Goal: Task Accomplishment & Management: Complete application form

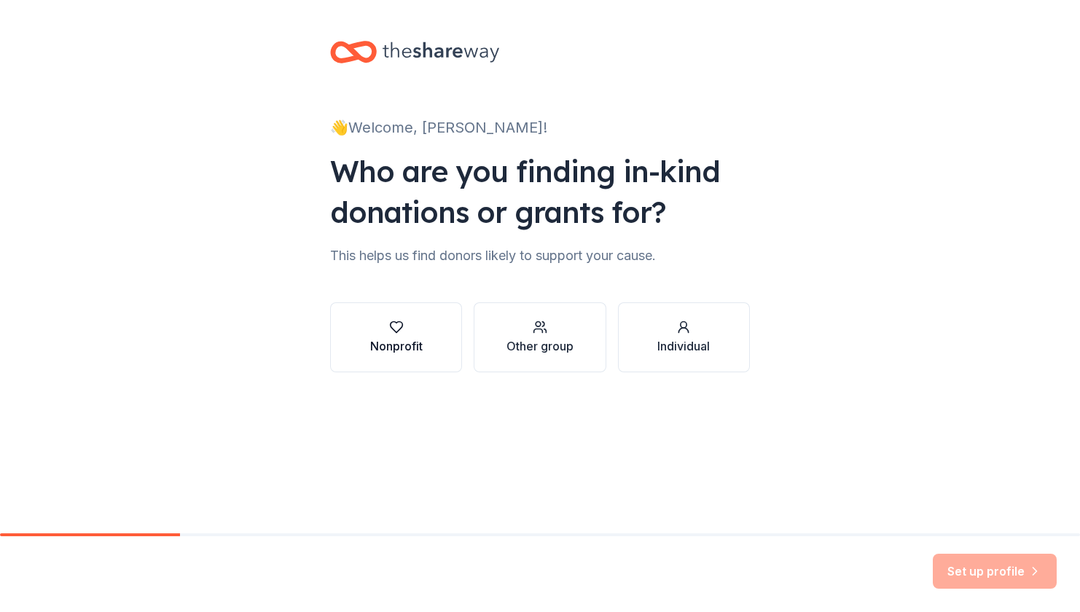
click at [419, 337] on div "Nonprofit" at bounding box center [396, 337] width 52 height 35
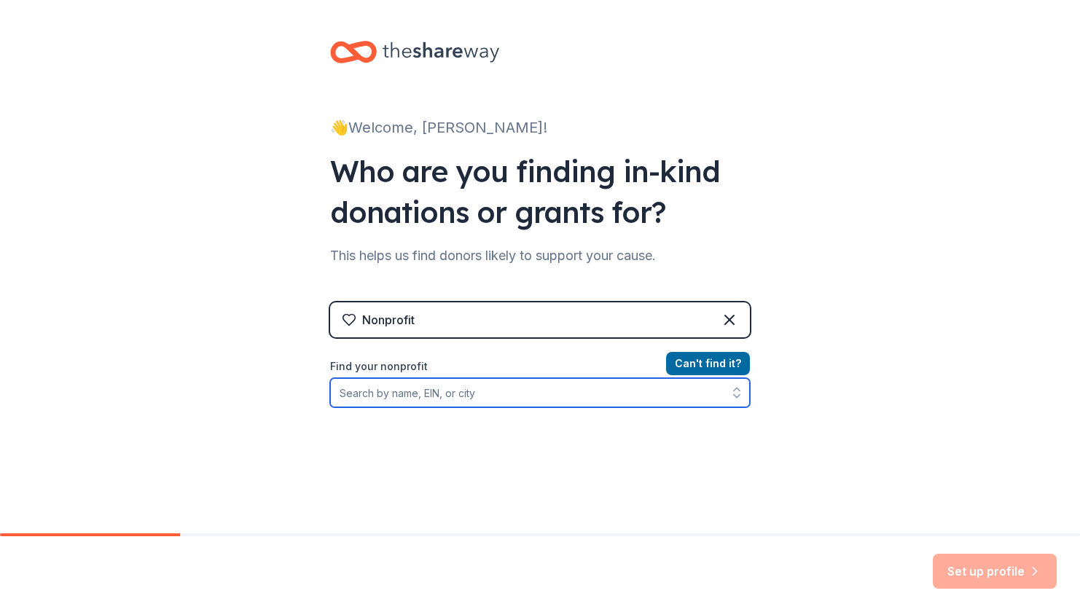
click at [536, 395] on input "Find your nonprofit" at bounding box center [540, 392] width 420 height 29
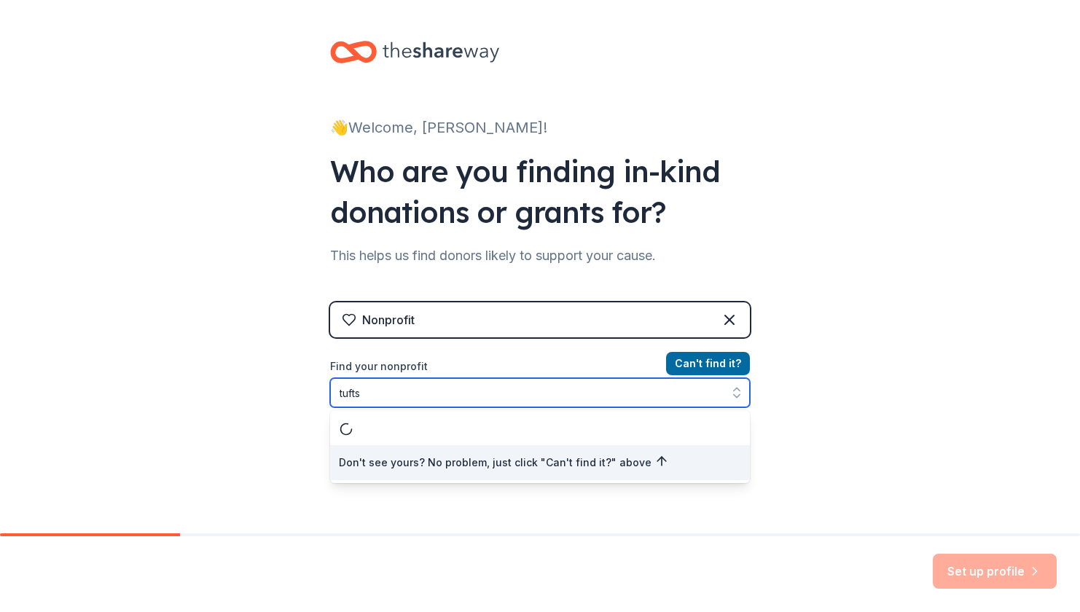
type input "tufts"
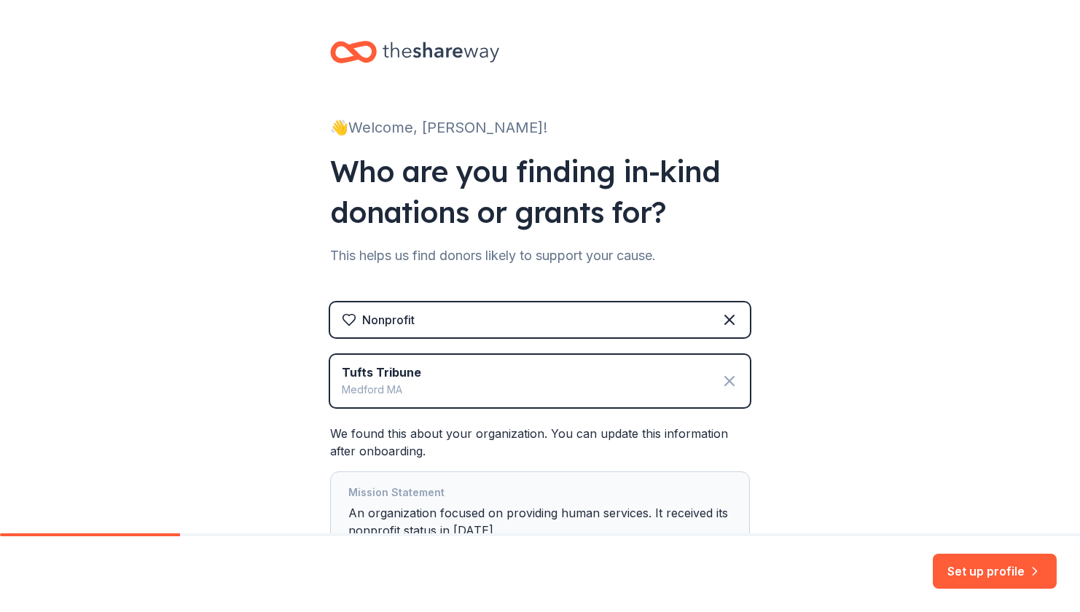
click at [730, 378] on icon at bounding box center [729, 380] width 17 height 17
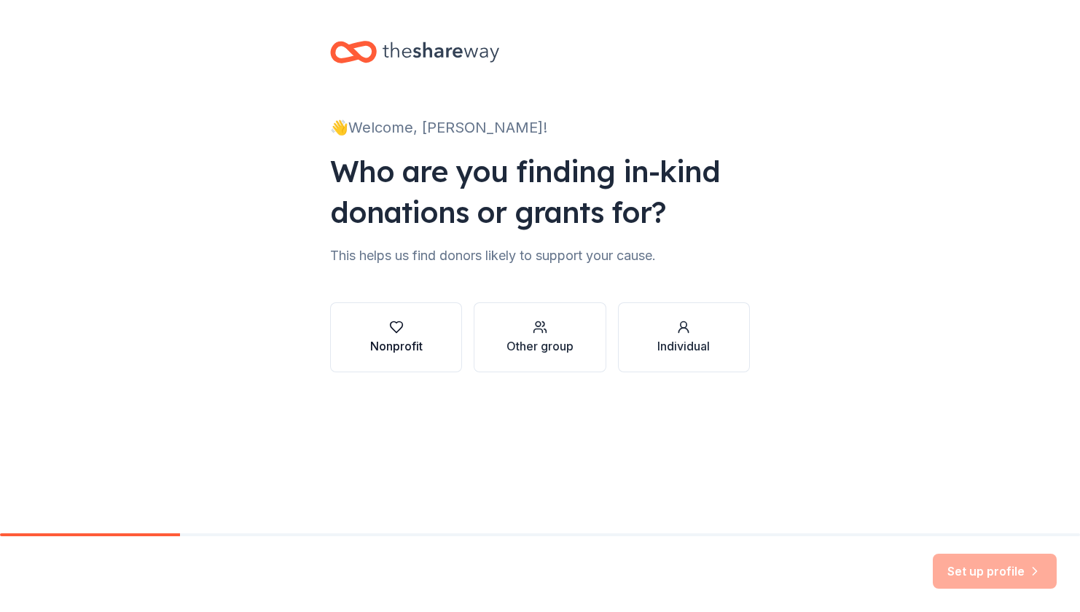
click at [415, 324] on div "button" at bounding box center [396, 327] width 52 height 15
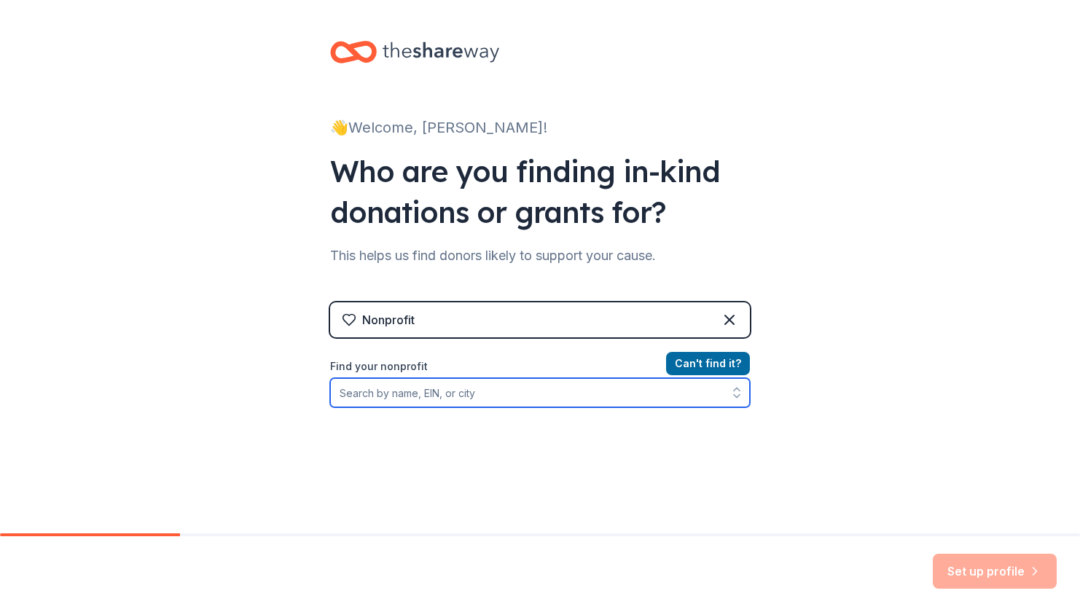
click at [434, 398] on input "Find your nonprofit" at bounding box center [540, 392] width 420 height 29
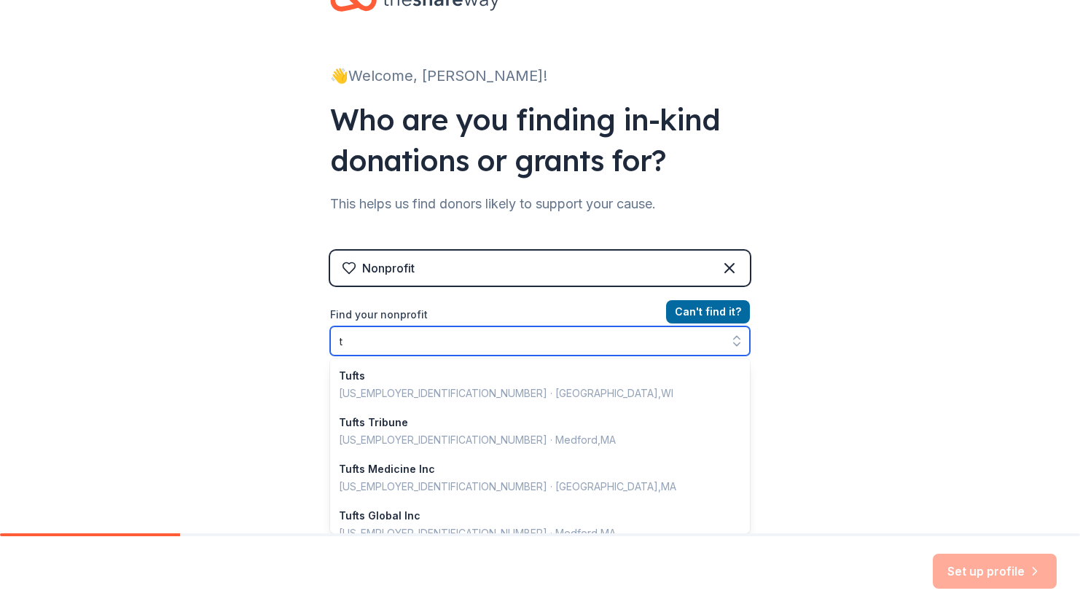
scroll to position [1029, 0]
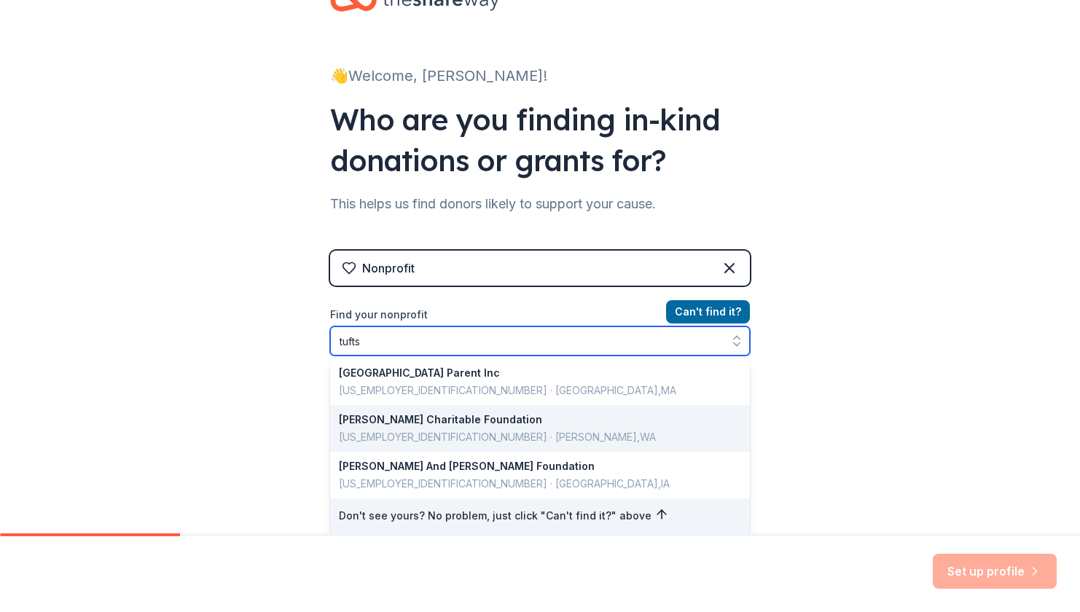
type input "tufts"
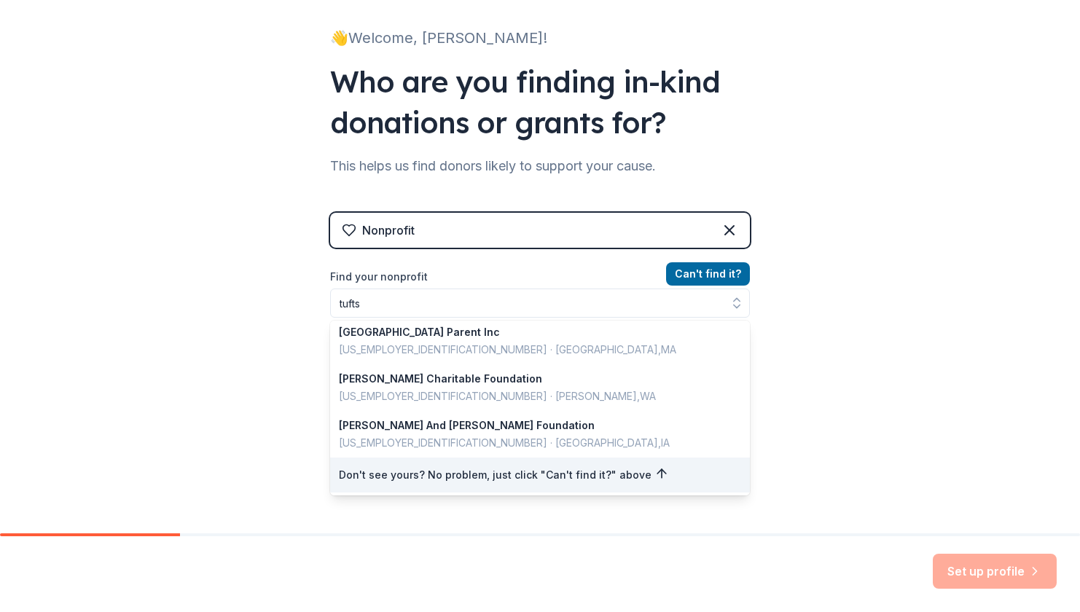
scroll to position [66, 0]
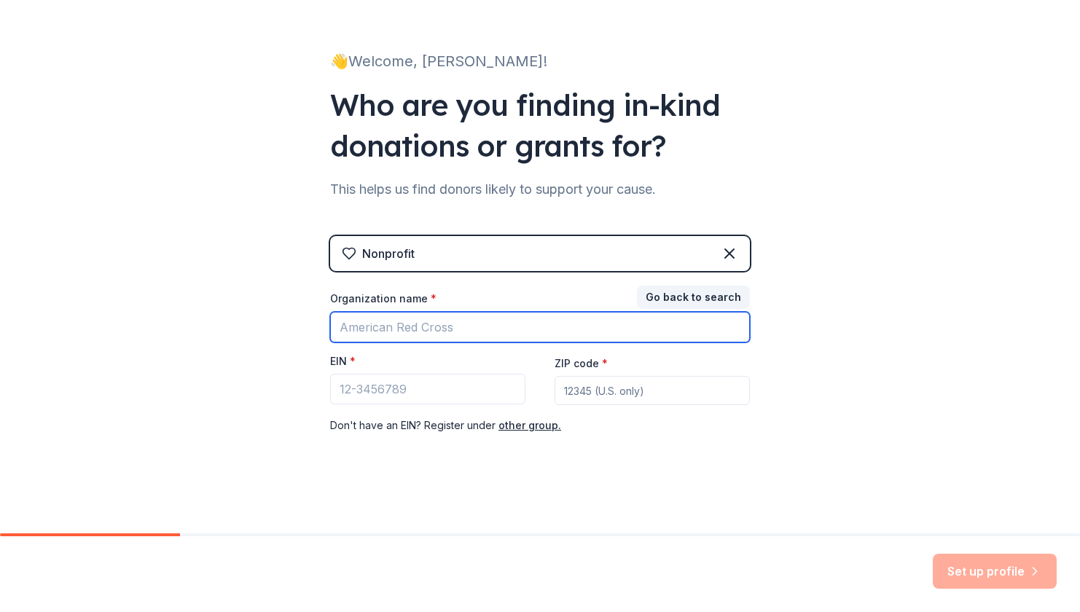
click at [547, 330] on input "Organization name *" at bounding box center [540, 327] width 420 height 31
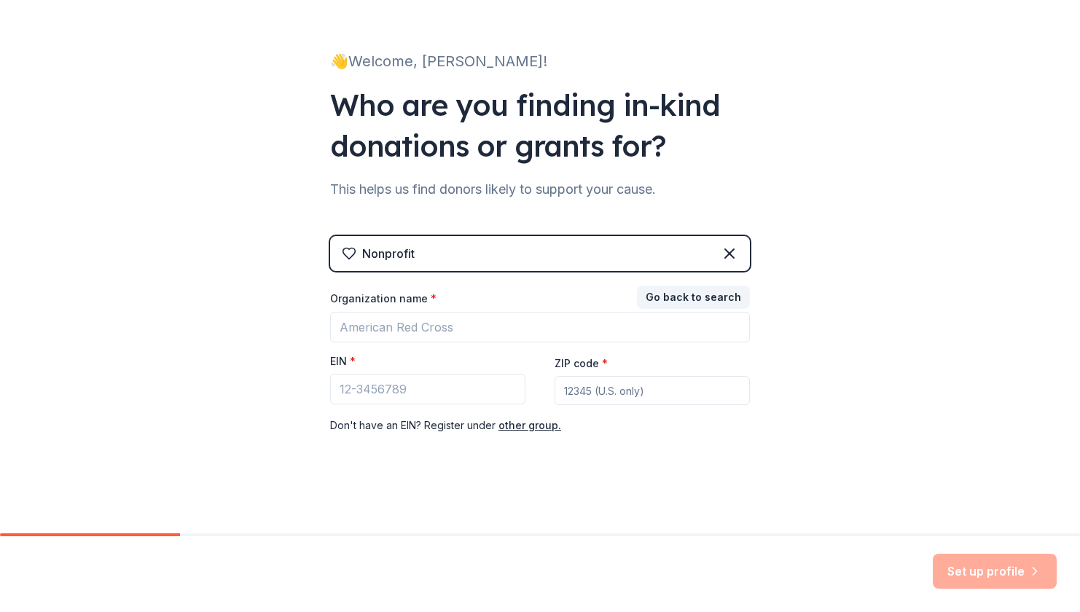
click at [690, 388] on input "ZIP code *" at bounding box center [652, 390] width 195 height 29
type input "02155"
click at [545, 249] on div "Nonprofit" at bounding box center [540, 253] width 420 height 35
click at [699, 297] on button "Go back to search" at bounding box center [693, 297] width 113 height 23
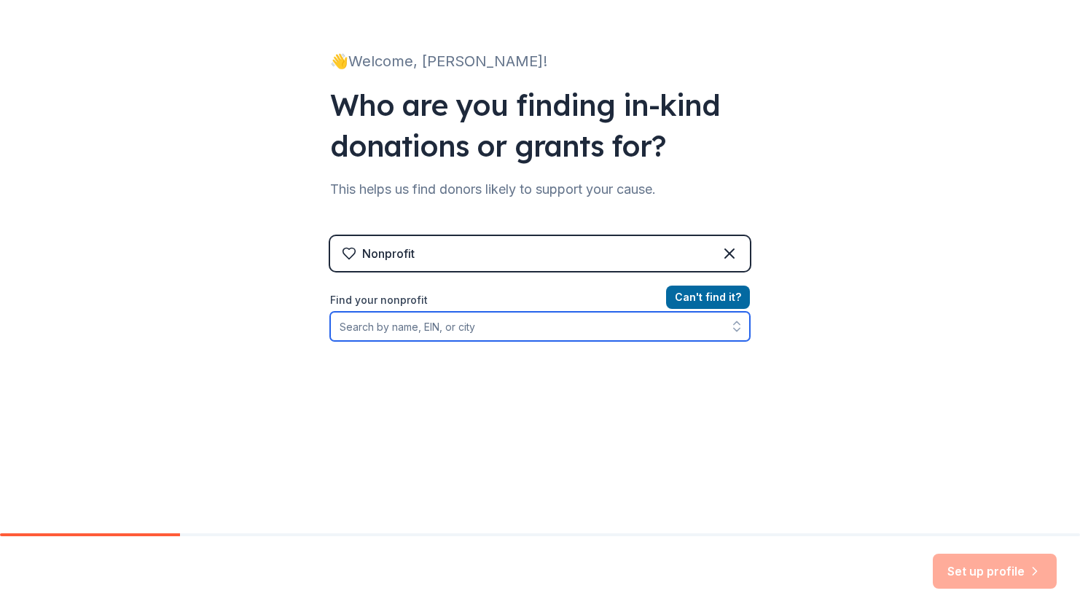
click at [510, 335] on input "Find your nonprofit" at bounding box center [540, 326] width 420 height 29
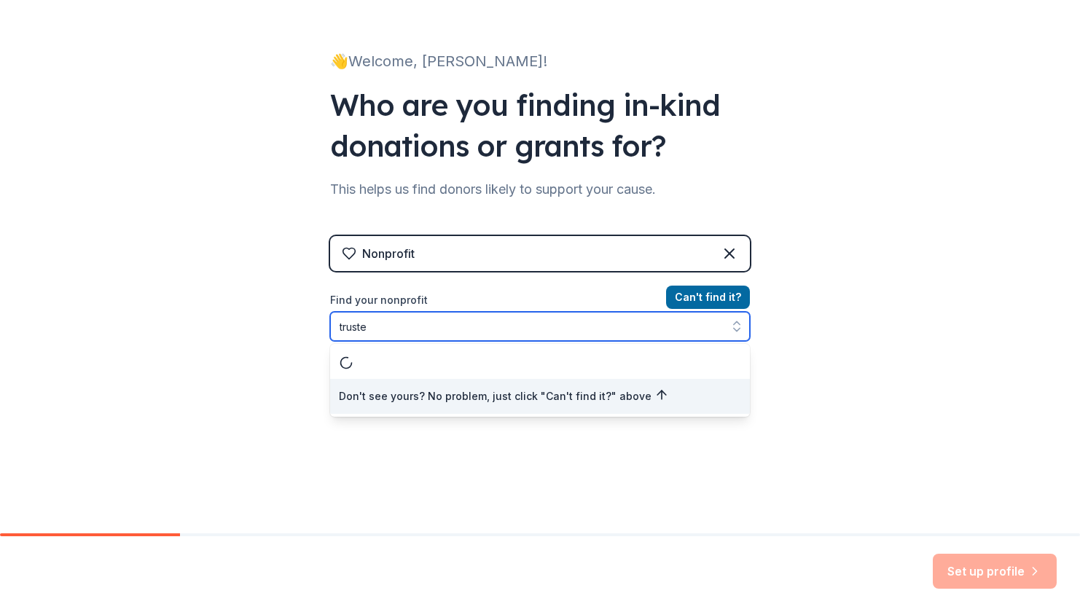
scroll to position [0, 0]
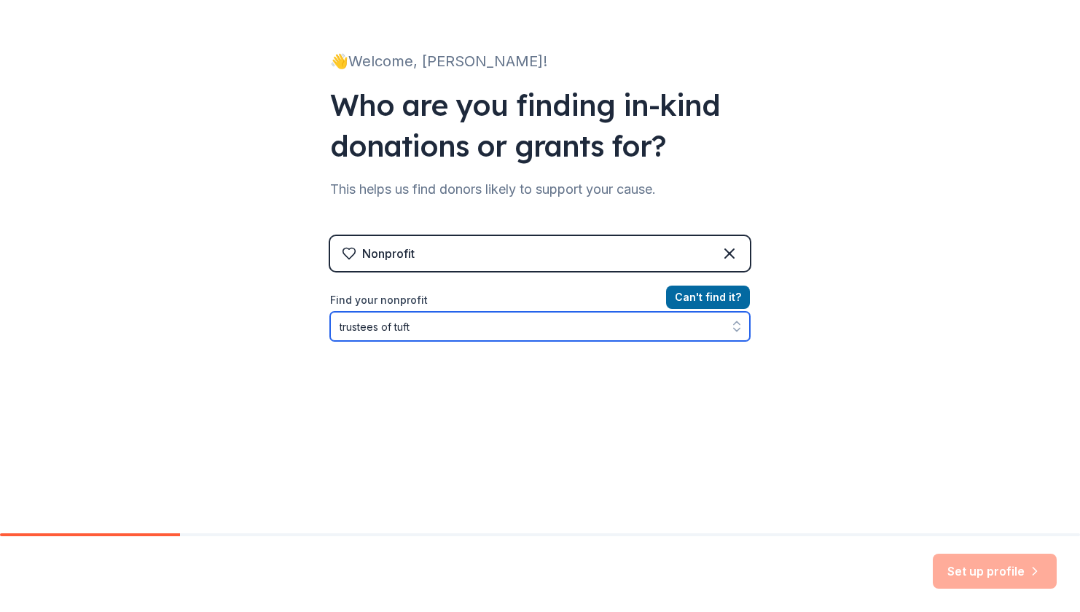
type input "trustees of tufts"
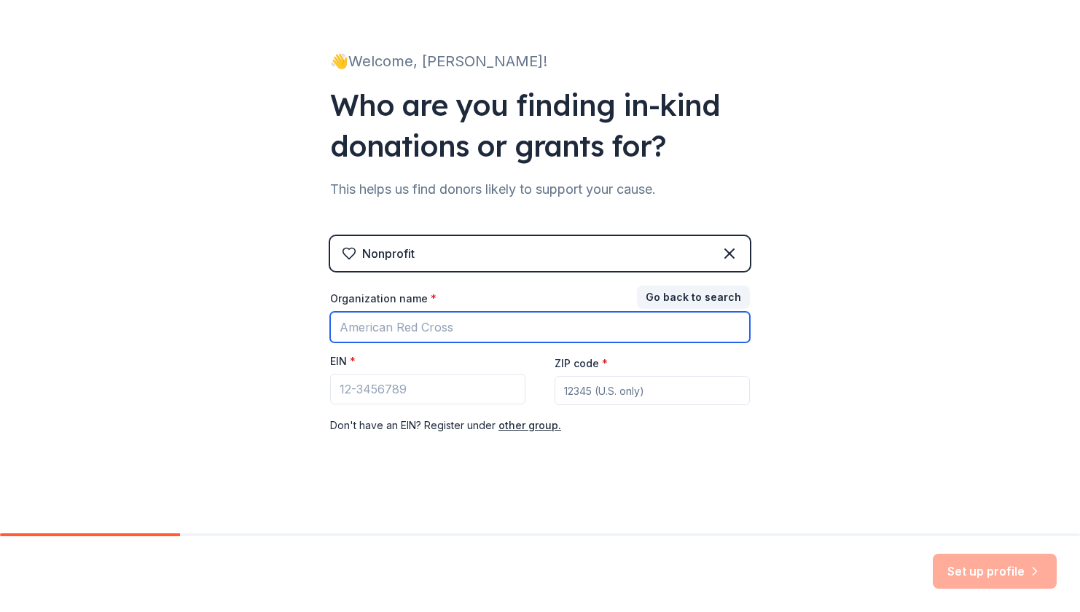
click at [553, 328] on input "Organization name *" at bounding box center [540, 327] width 420 height 31
type input "Trustees of Tufts College"
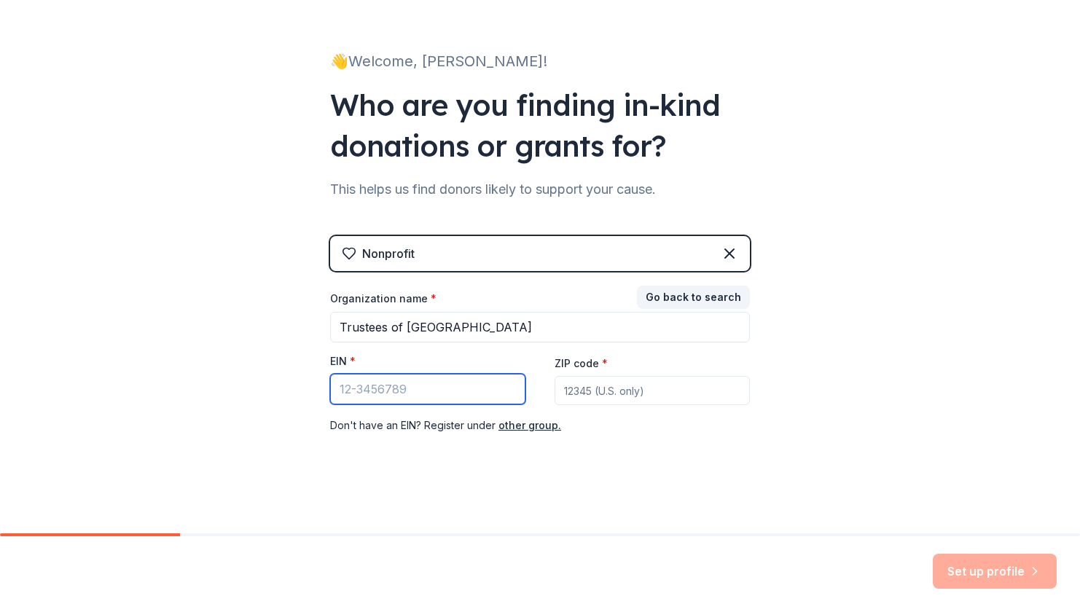
paste input "04-2103634"
type input "04-2103634"
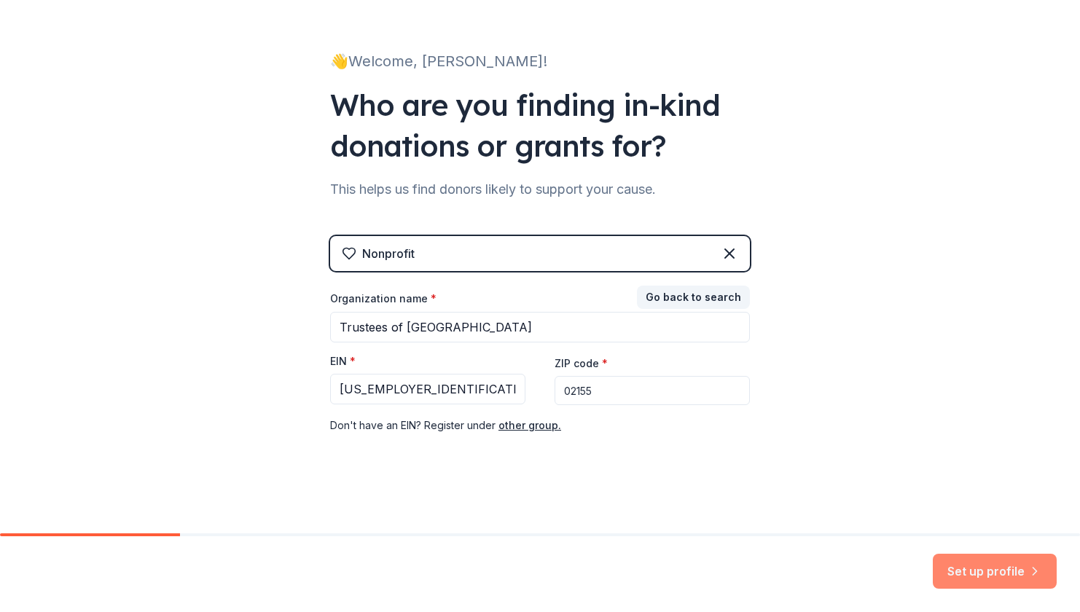
type input "02155"
click at [988, 574] on button "Set up profile" at bounding box center [995, 571] width 124 height 35
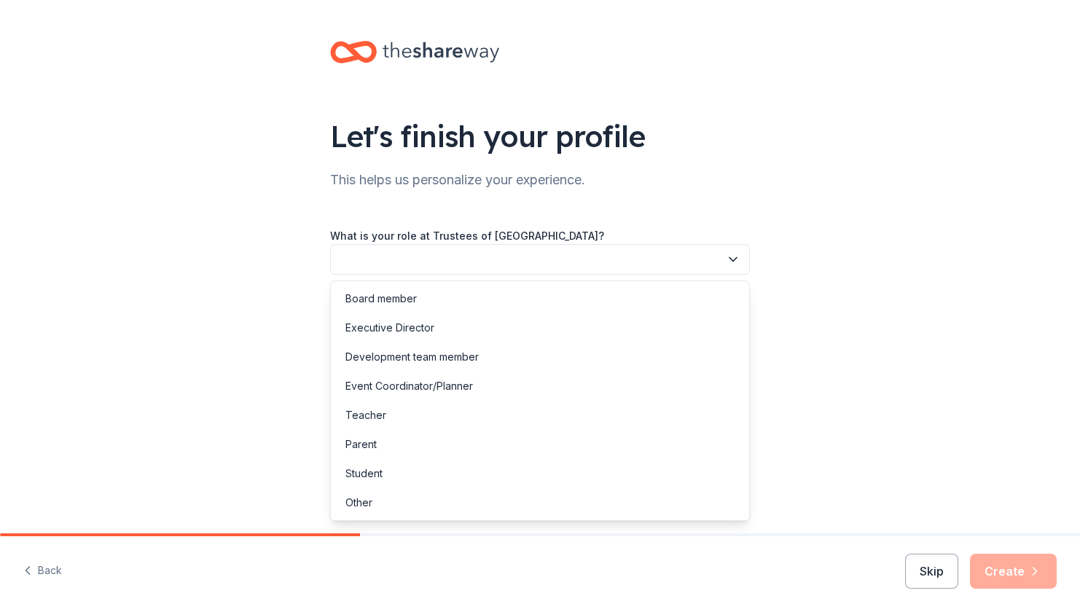
click at [645, 260] on button "button" at bounding box center [540, 259] width 420 height 31
click at [528, 392] on div "Event Coordinator/Planner" at bounding box center [540, 386] width 413 height 29
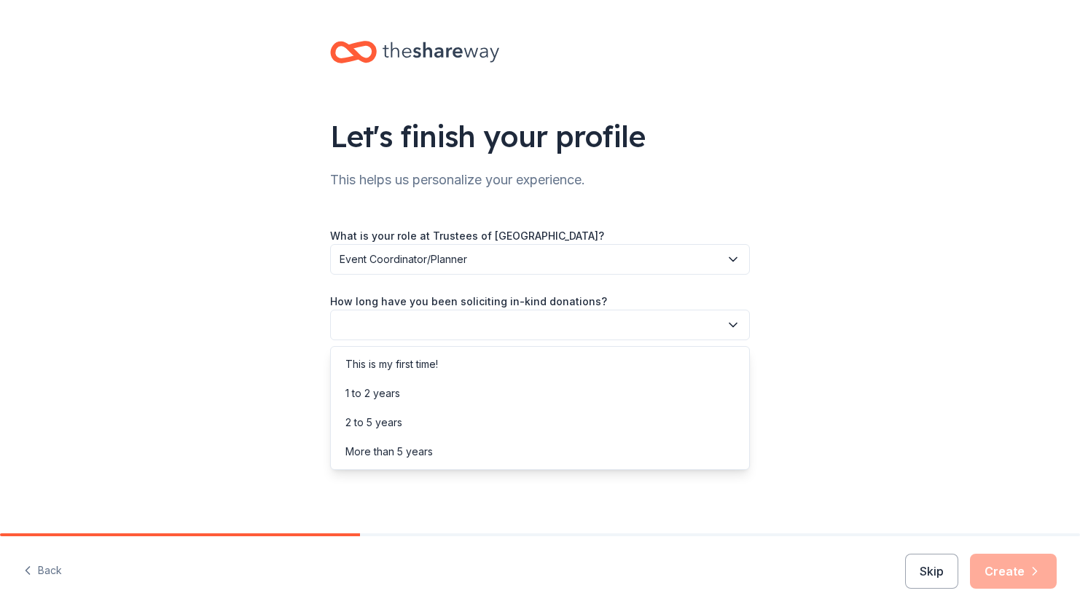
click at [572, 333] on button "button" at bounding box center [540, 325] width 420 height 31
click at [524, 367] on div "This is my first time!" at bounding box center [540, 364] width 413 height 29
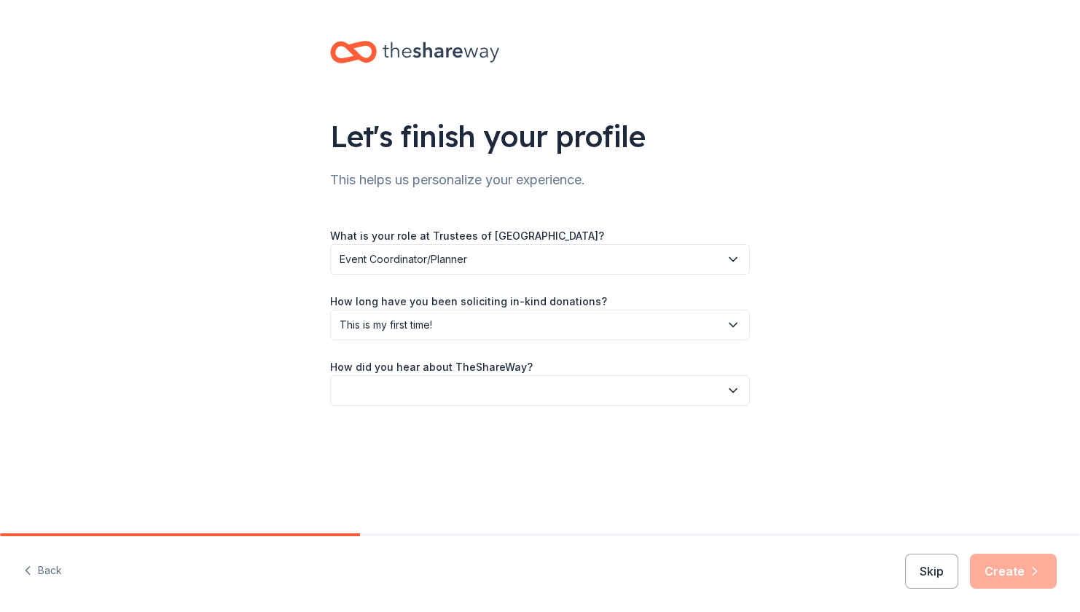
click at [549, 397] on button "button" at bounding box center [540, 390] width 420 height 31
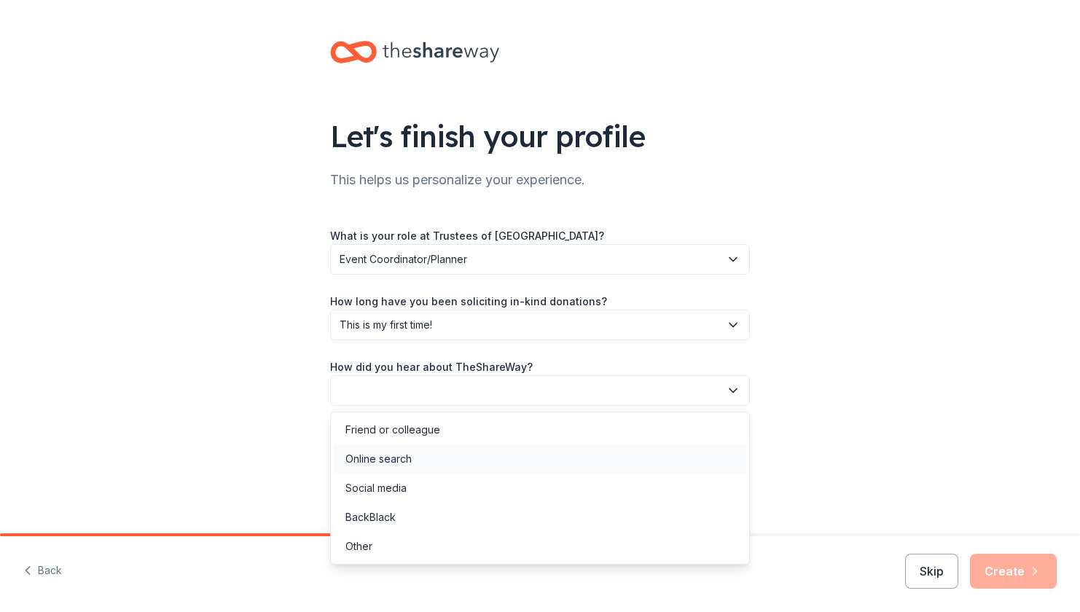
click at [483, 456] on div "Online search" at bounding box center [540, 459] width 413 height 29
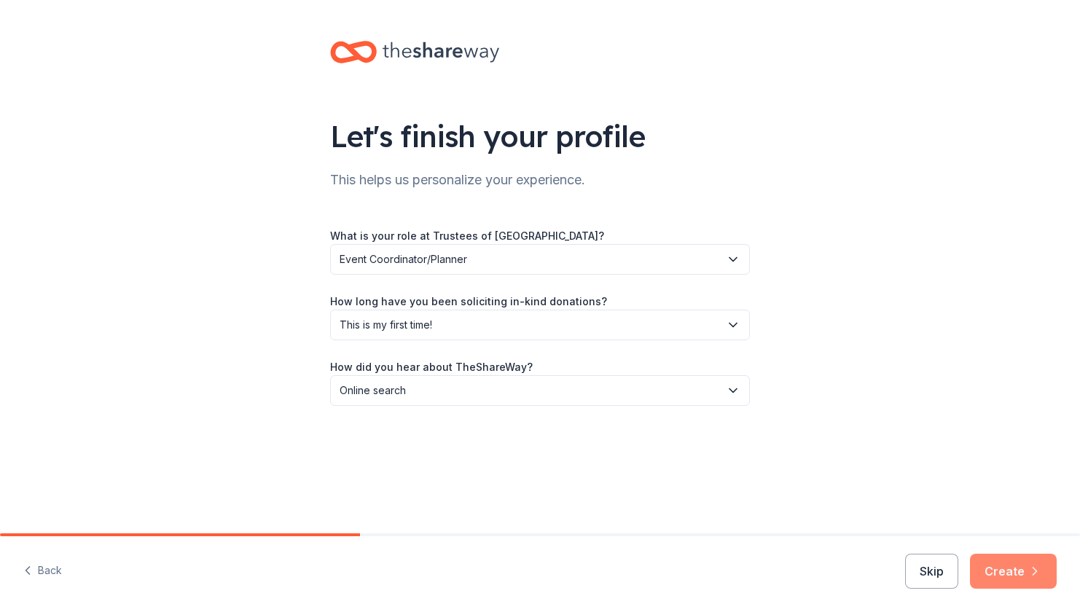
click at [1031, 574] on icon "button" at bounding box center [1035, 571] width 15 height 15
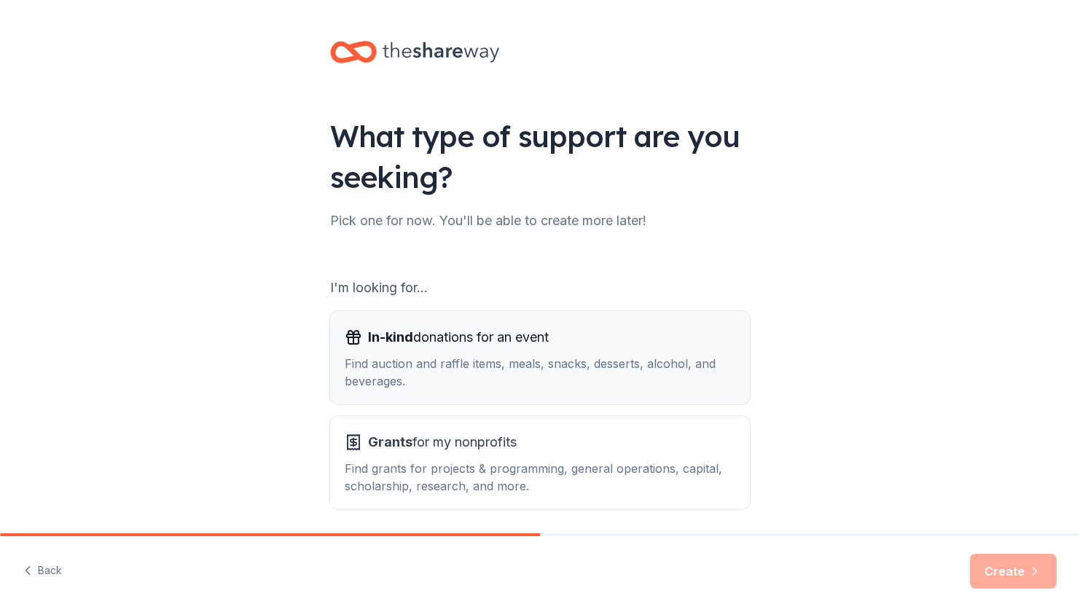
click at [531, 359] on div "Find auction and raffle items, meals, snacks, desserts, alcohol, and beverages." at bounding box center [540, 372] width 391 height 35
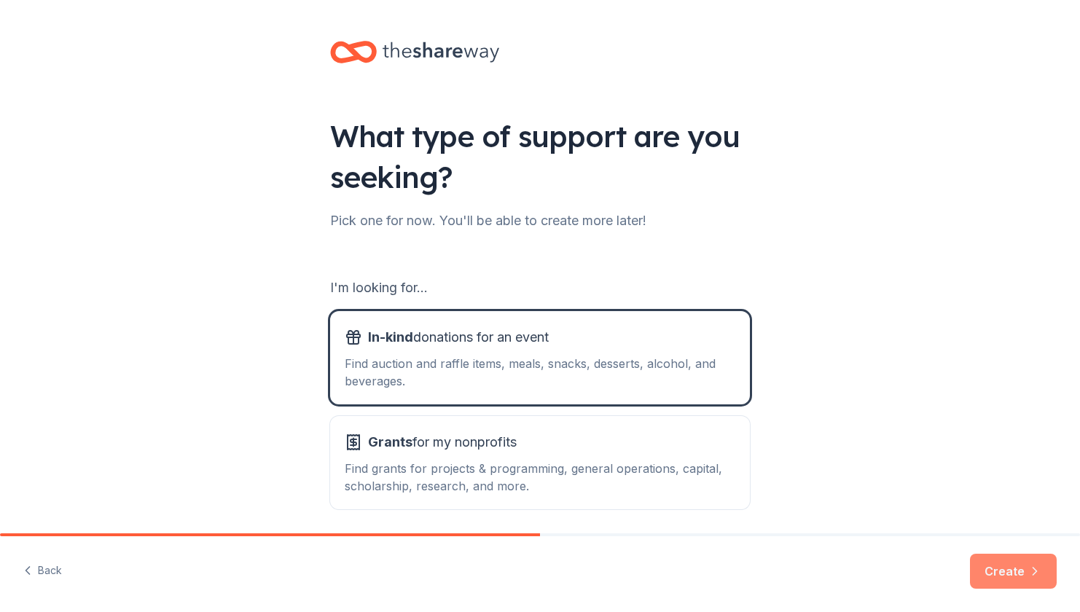
click at [1000, 569] on button "Create" at bounding box center [1013, 571] width 87 height 35
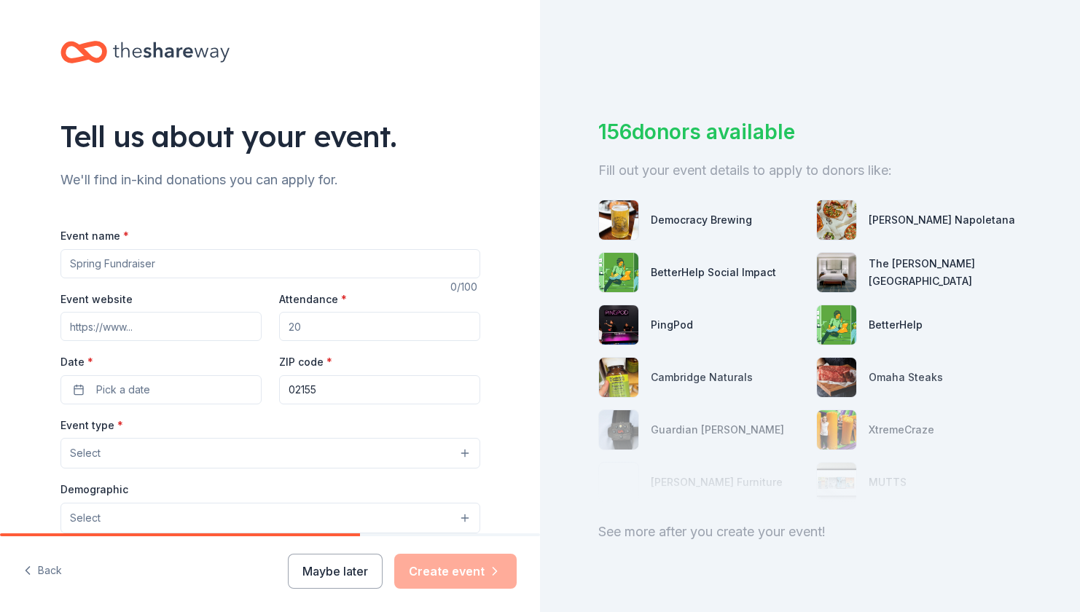
click at [295, 270] on input "Event name *" at bounding box center [270, 263] width 420 height 29
type input "Alumni Golf Tournament"
click at [327, 325] on input "Attendance *" at bounding box center [379, 326] width 201 height 29
type input "80"
click at [190, 375] on button "Pick a date" at bounding box center [160, 389] width 201 height 29
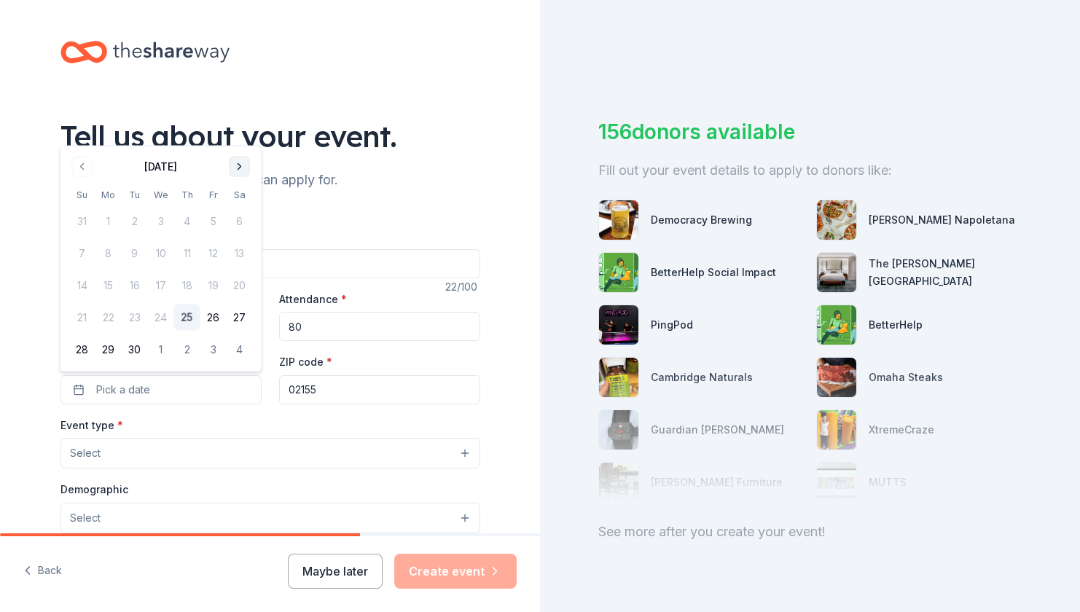
click at [235, 165] on button "Go to next month" at bounding box center [240, 167] width 20 height 20
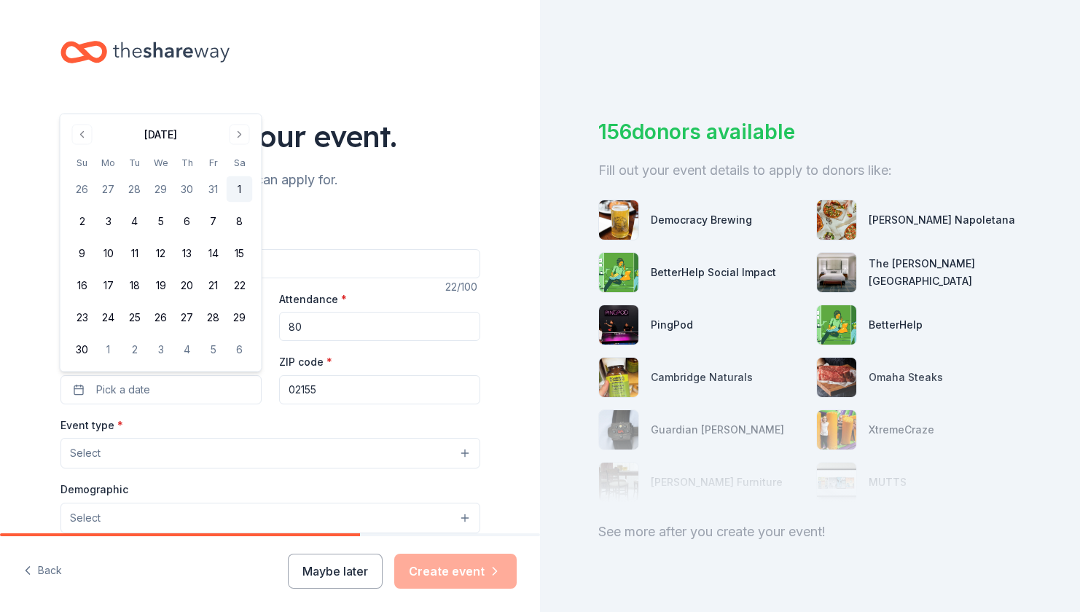
click at [241, 193] on button "1" at bounding box center [240, 189] width 26 height 26
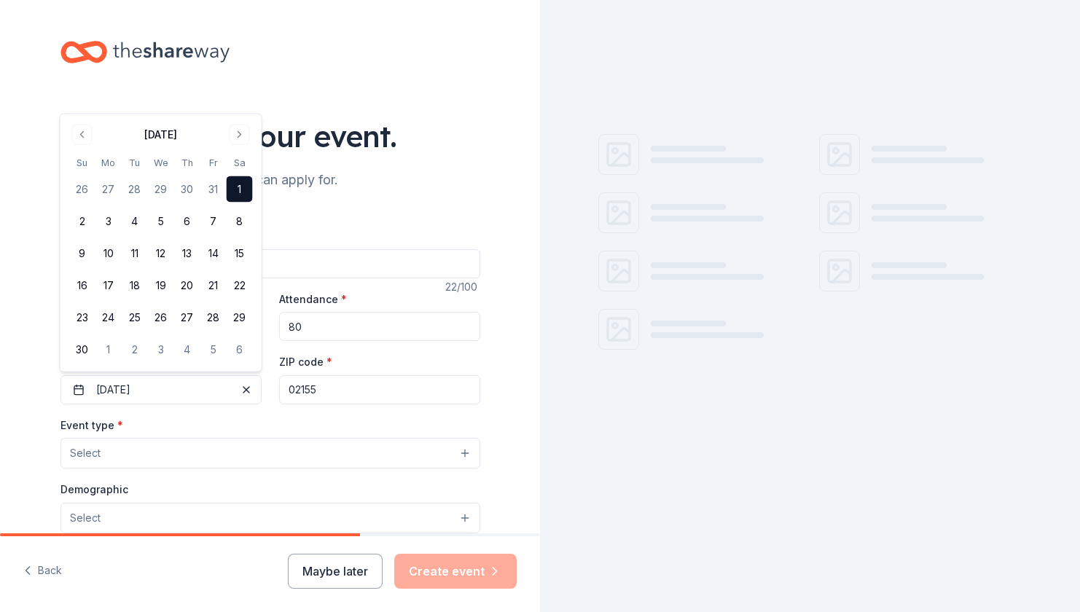
click at [346, 388] on input "02155" at bounding box center [379, 389] width 201 height 29
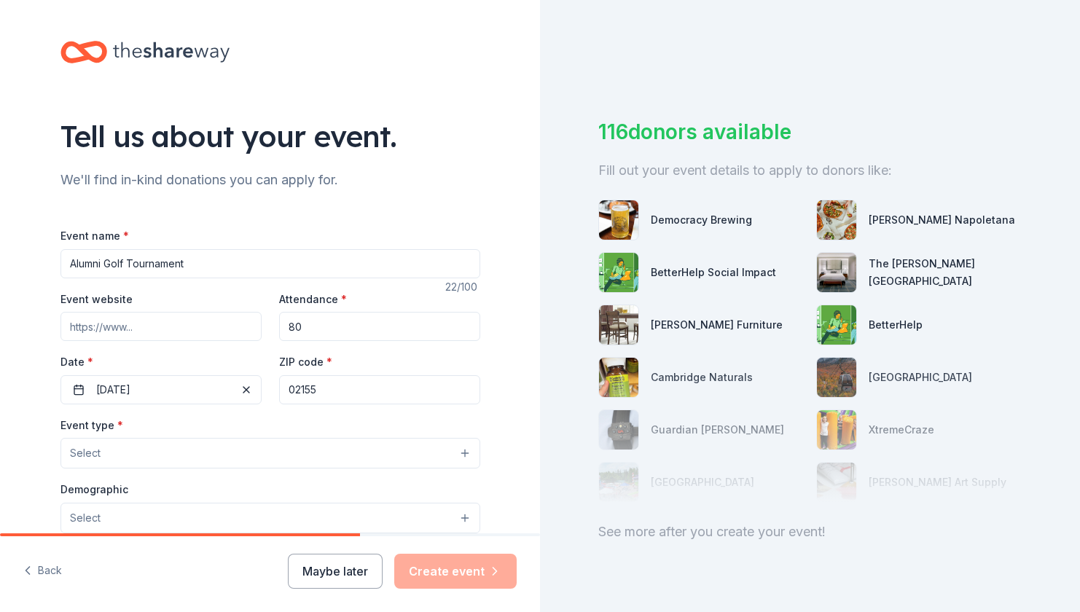
click at [414, 386] on input "02155" at bounding box center [379, 389] width 201 height 29
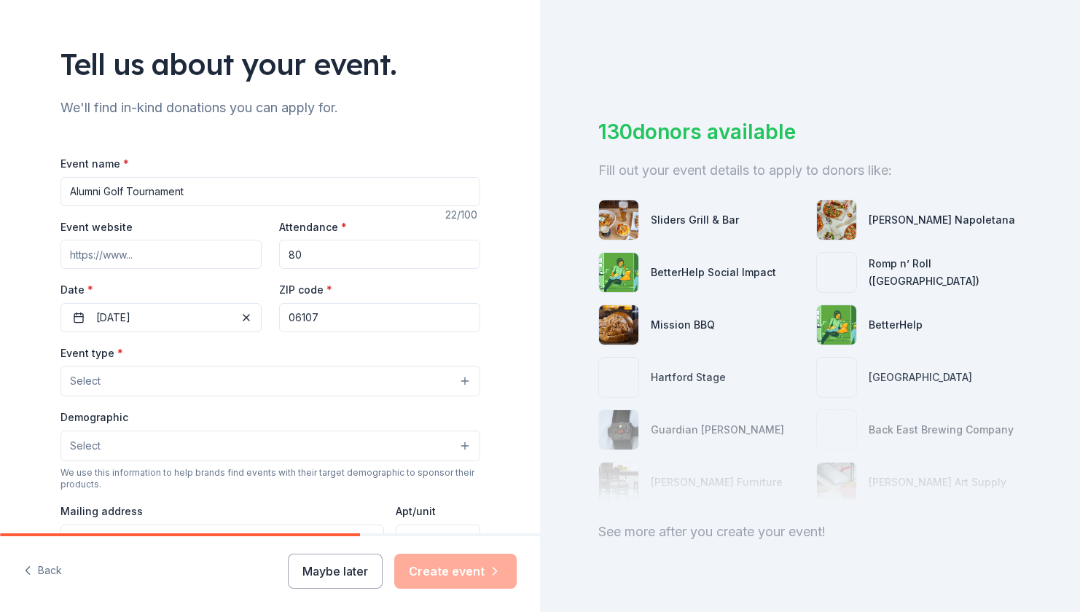
scroll to position [74, 0]
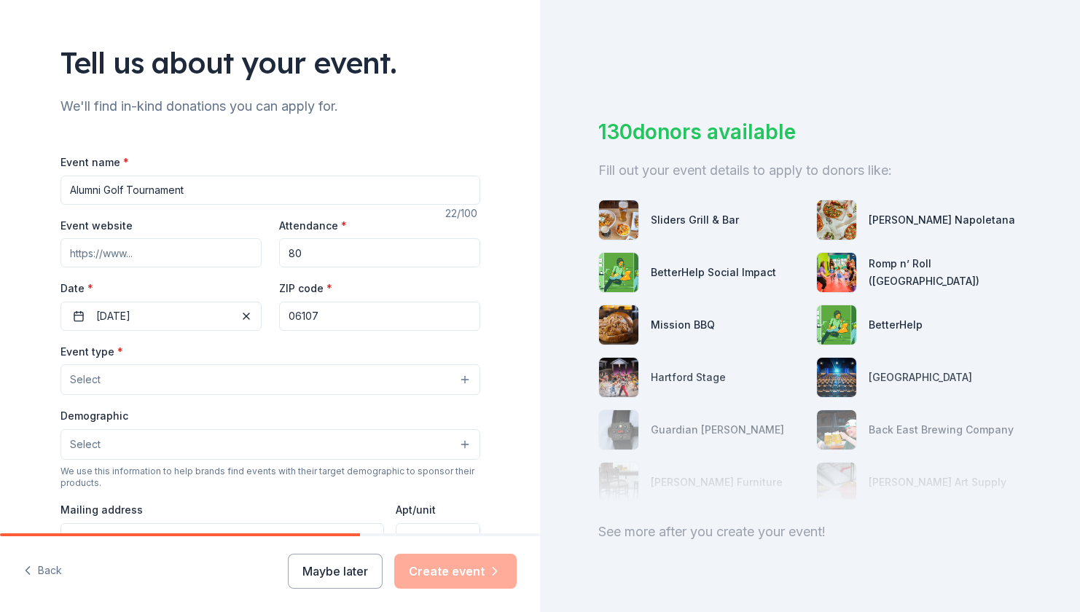
type input "06107"
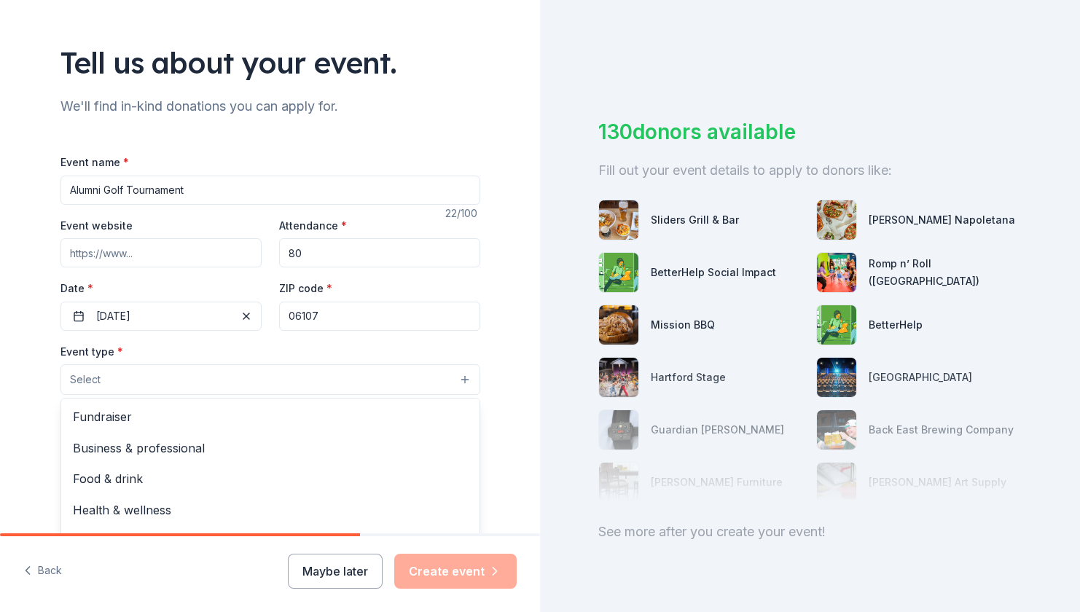
click at [400, 388] on button "Select" at bounding box center [270, 379] width 420 height 31
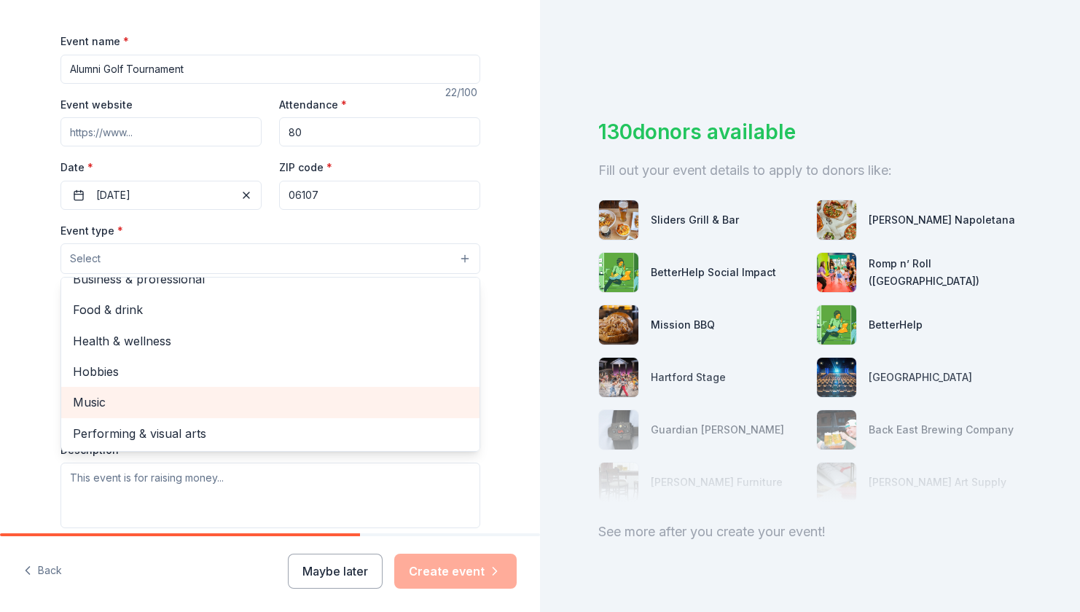
scroll to position [0, 0]
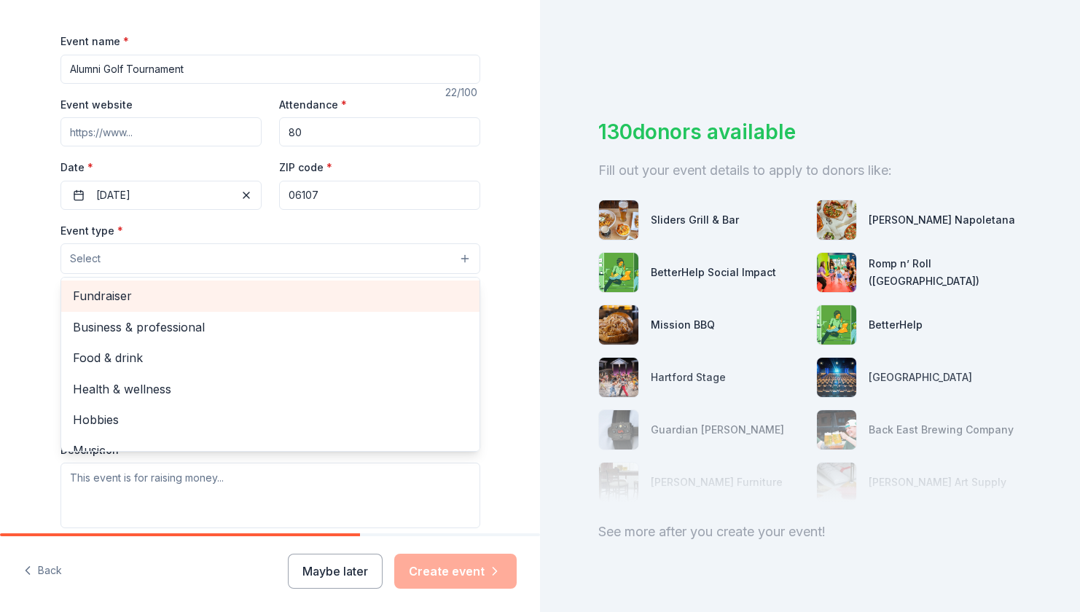
click at [236, 297] on span "Fundraiser" at bounding box center [270, 295] width 395 height 19
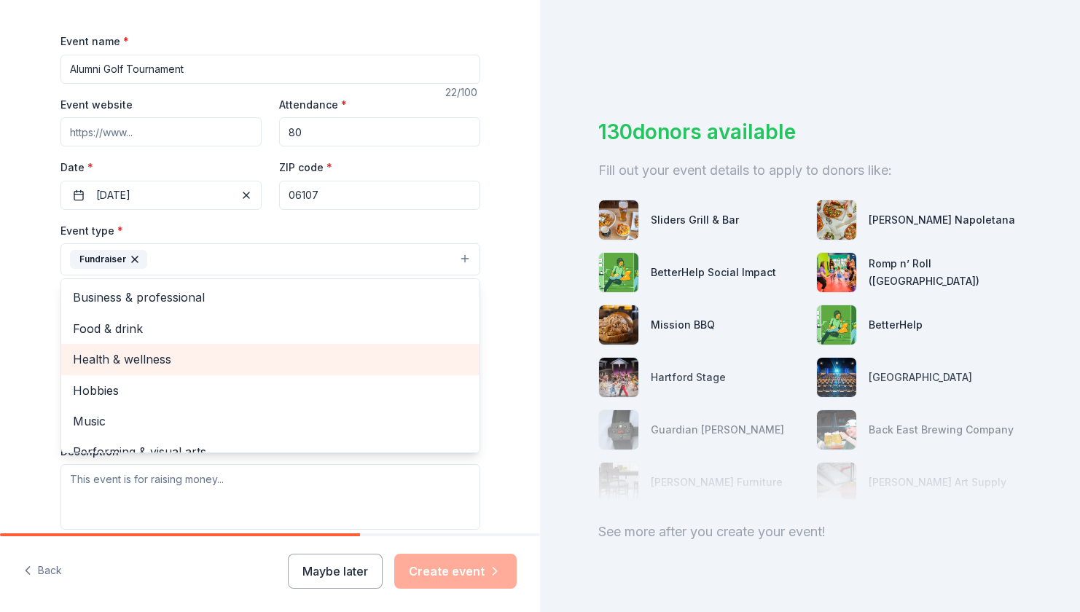
click at [331, 359] on span "Health & wellness" at bounding box center [270, 359] width 395 height 19
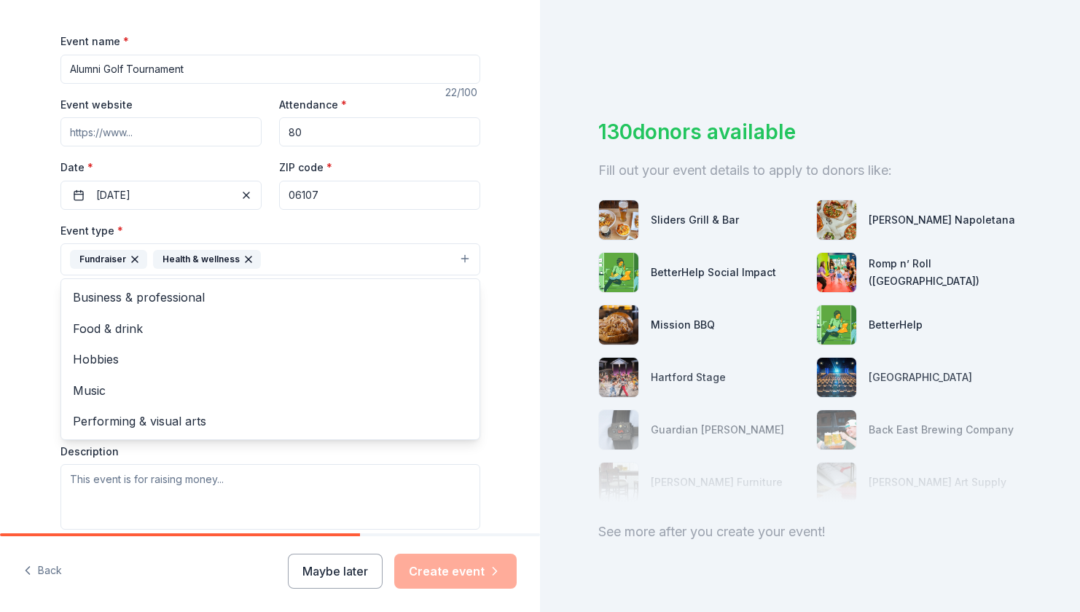
click at [507, 345] on div "Tell us about your event. We'll find in-kind donations you can apply for. Event…" at bounding box center [270, 291] width 540 height 972
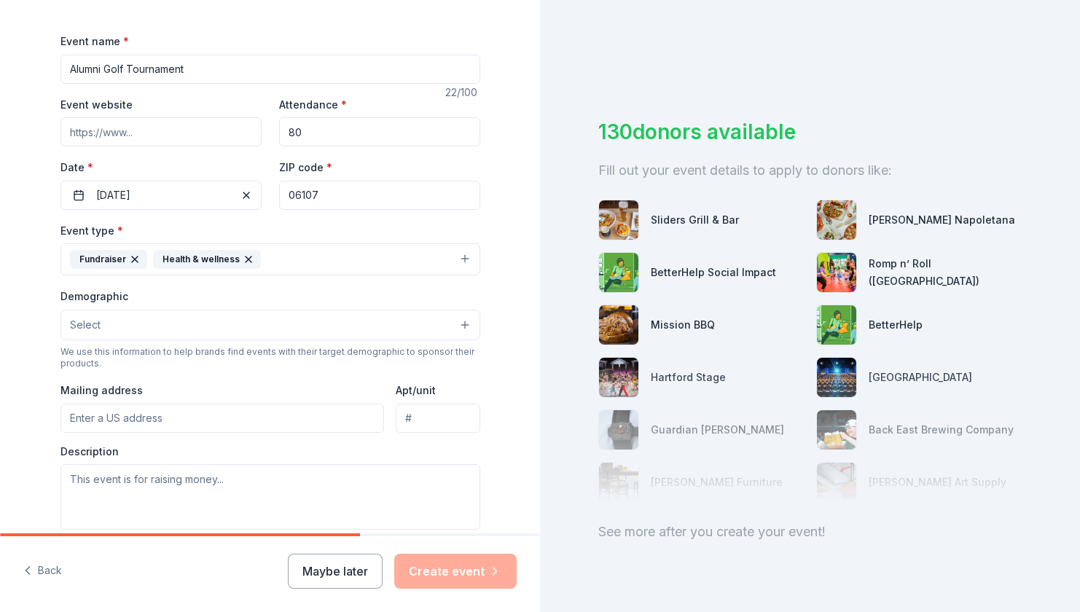
click at [358, 333] on button "Select" at bounding box center [270, 325] width 420 height 31
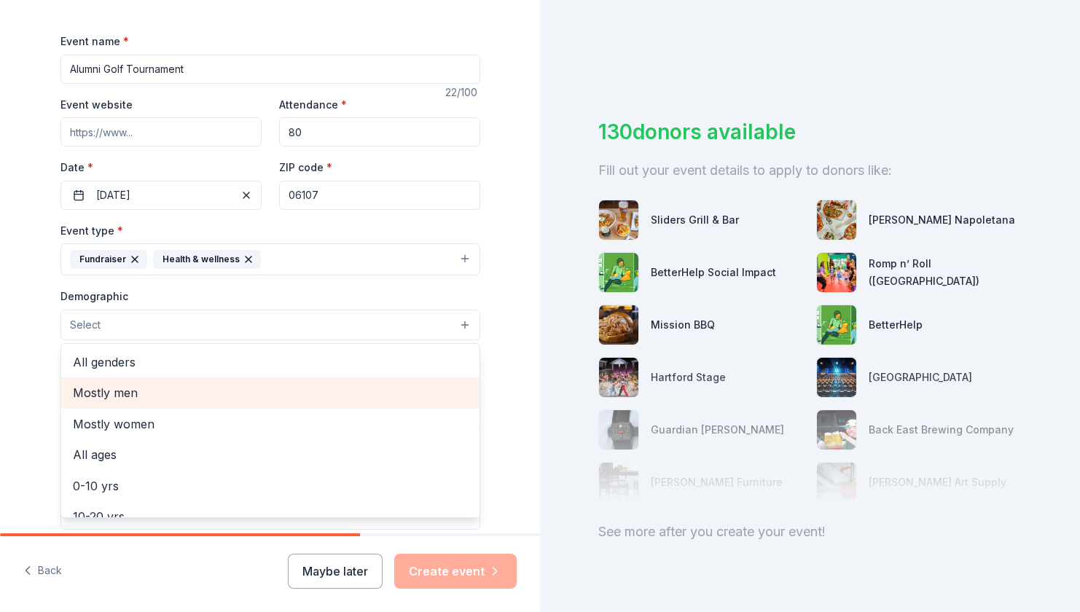
click at [294, 389] on span "Mostly men" at bounding box center [270, 392] width 395 height 19
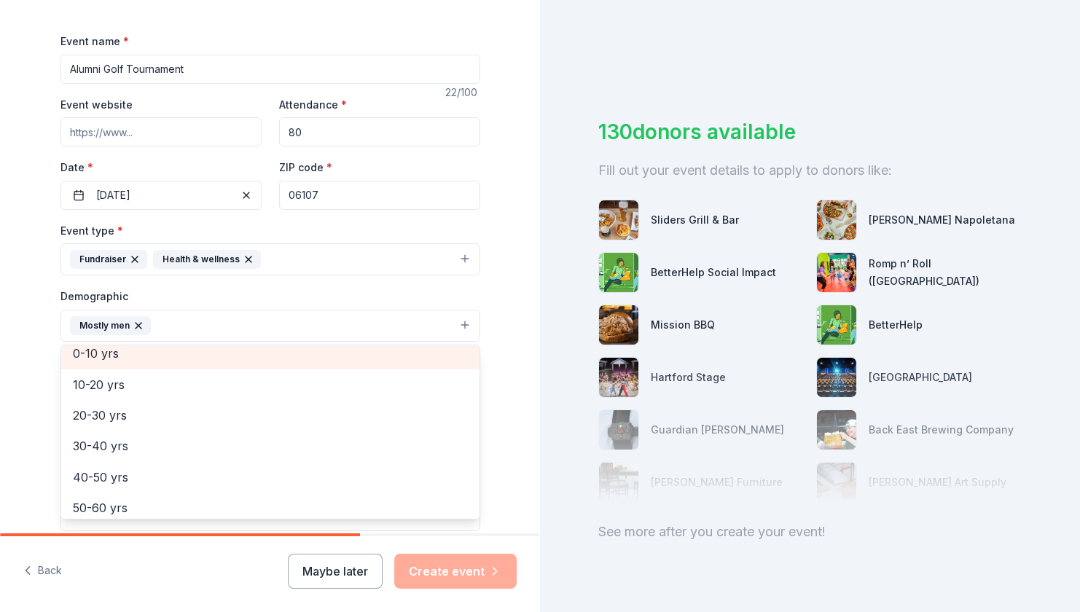
scroll to position [123, 0]
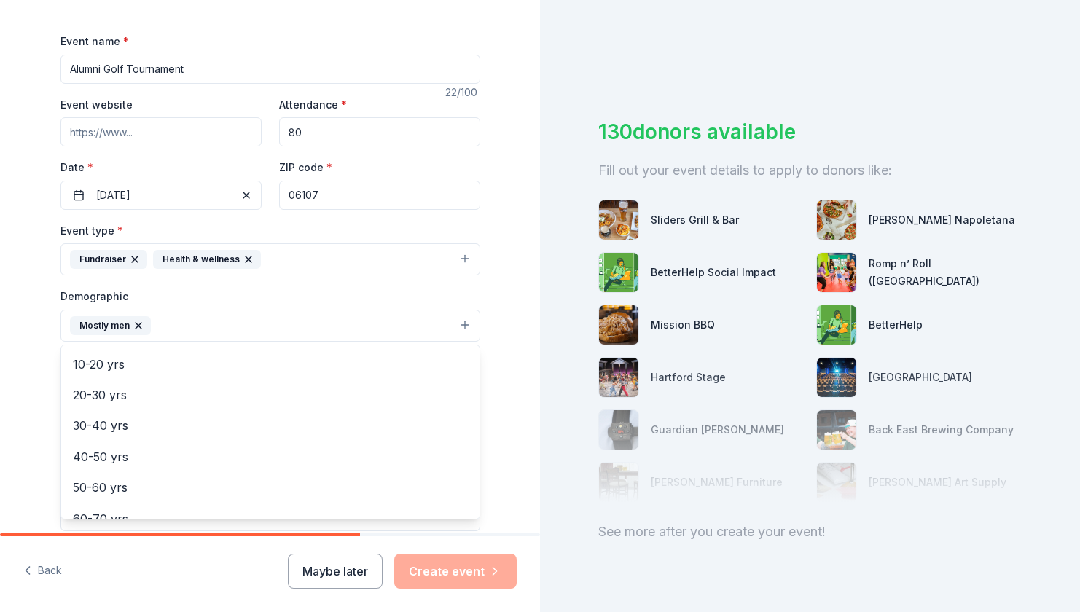
click at [523, 401] on div "Tell us about your event. We'll find in-kind donations you can apply for. Event…" at bounding box center [270, 291] width 540 height 973
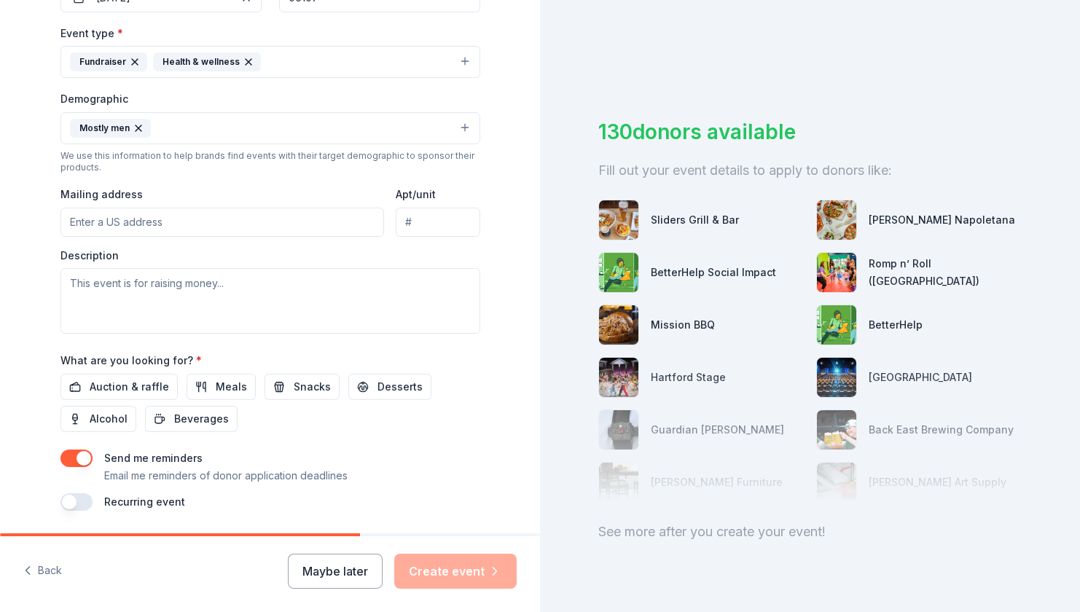
scroll to position [425, 0]
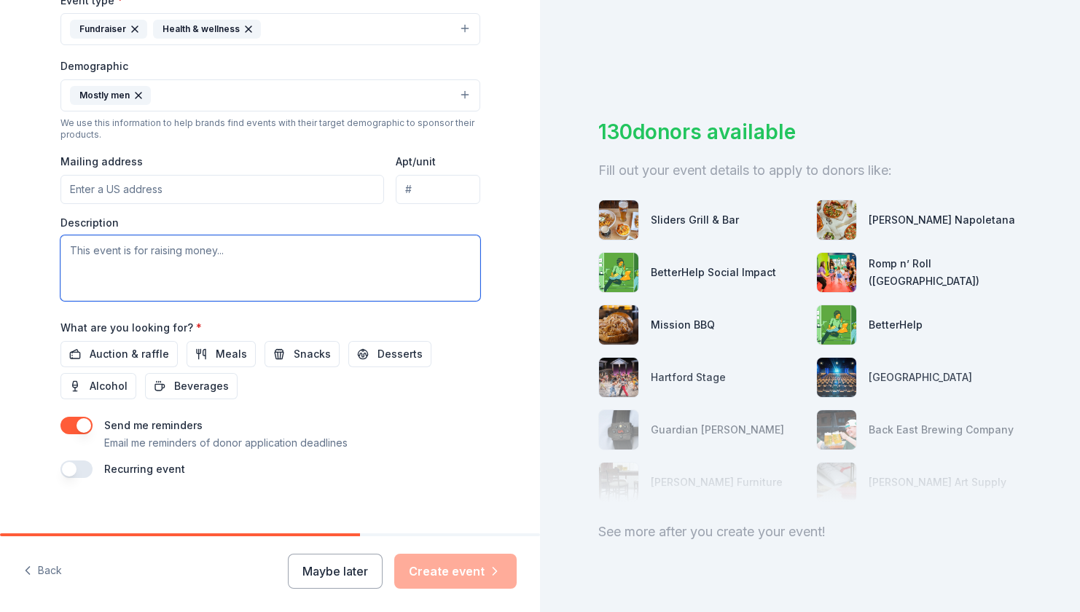
click at [196, 266] on textarea at bounding box center [270, 268] width 420 height 66
type textarea "This event is for raising money for the Tufts Men's Lacrosse program"
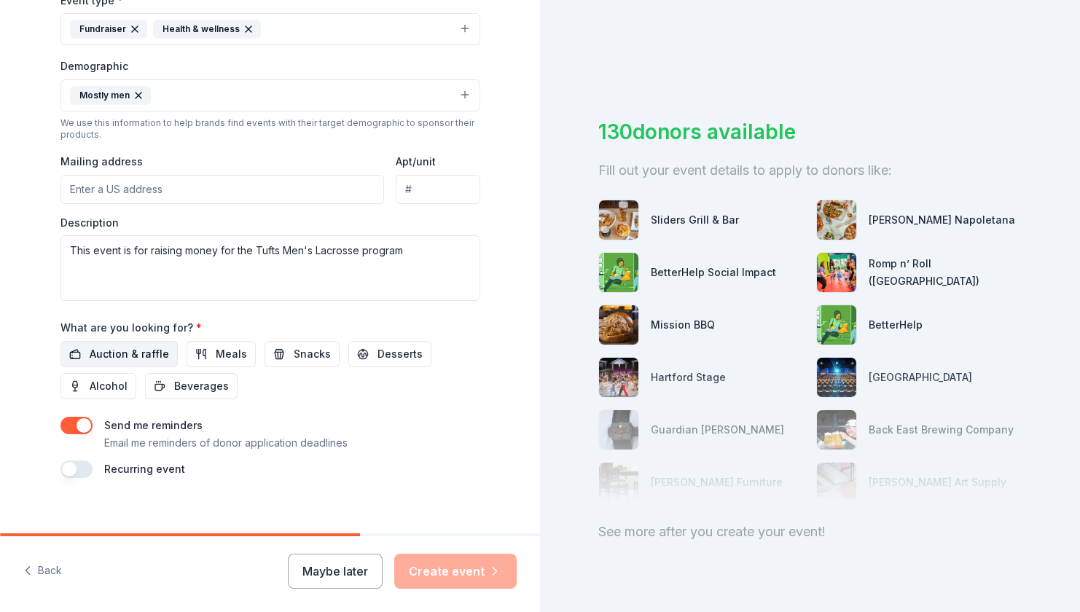
click at [145, 352] on span "Auction & raffle" at bounding box center [129, 353] width 79 height 17
click at [456, 574] on button "Create event" at bounding box center [455, 571] width 122 height 35
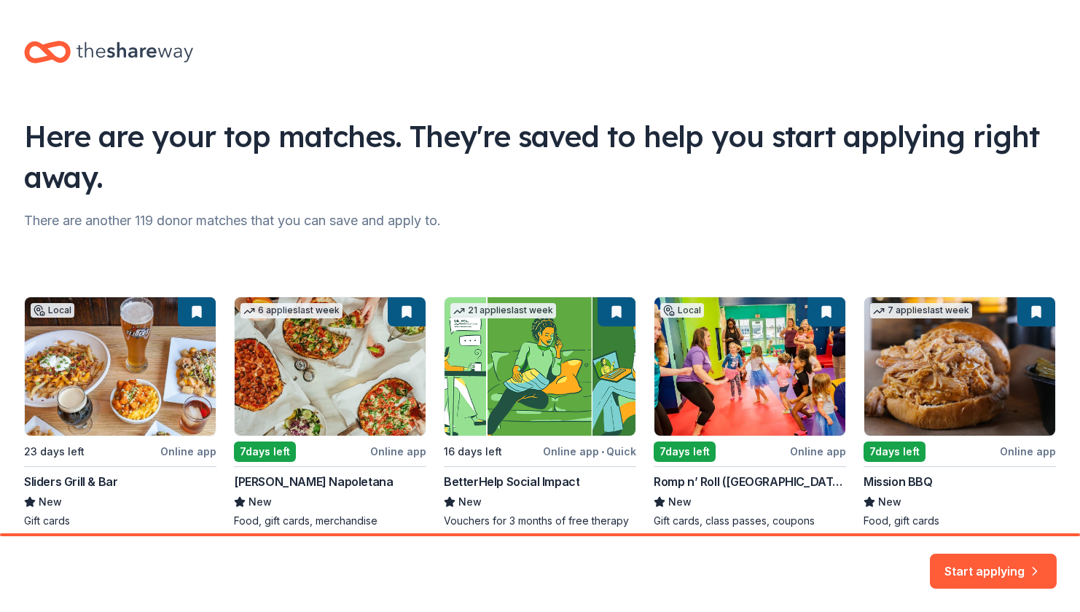
scroll to position [65, 0]
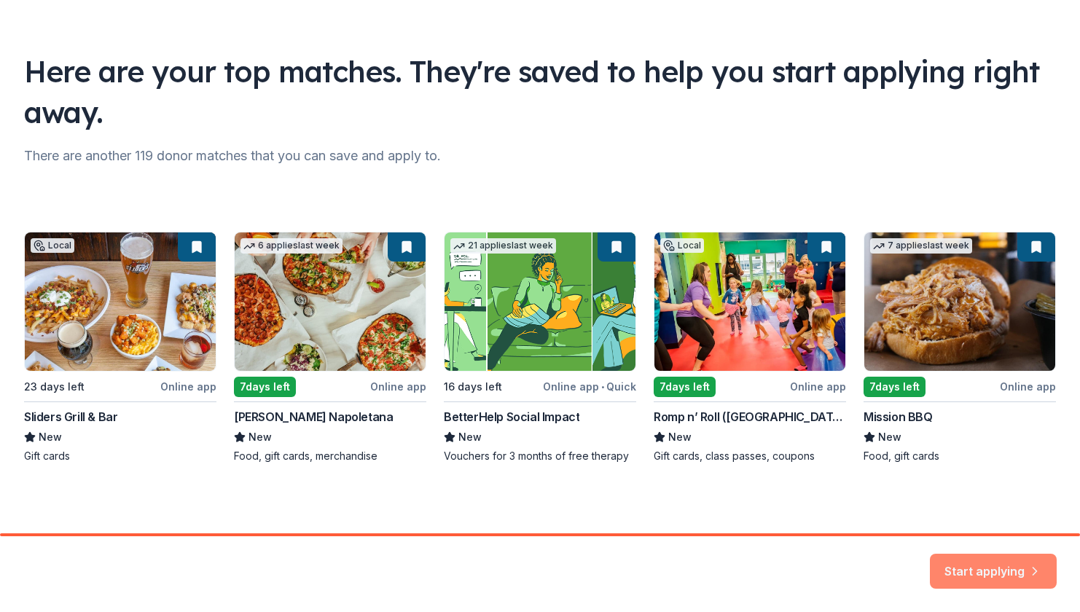
click at [971, 560] on button "Start applying" at bounding box center [993, 562] width 127 height 35
click at [335, 270] on div "Local 23 days left Online app Sliders Grill & Bar New Gift cards 6 applies last…" at bounding box center [540, 348] width 1032 height 232
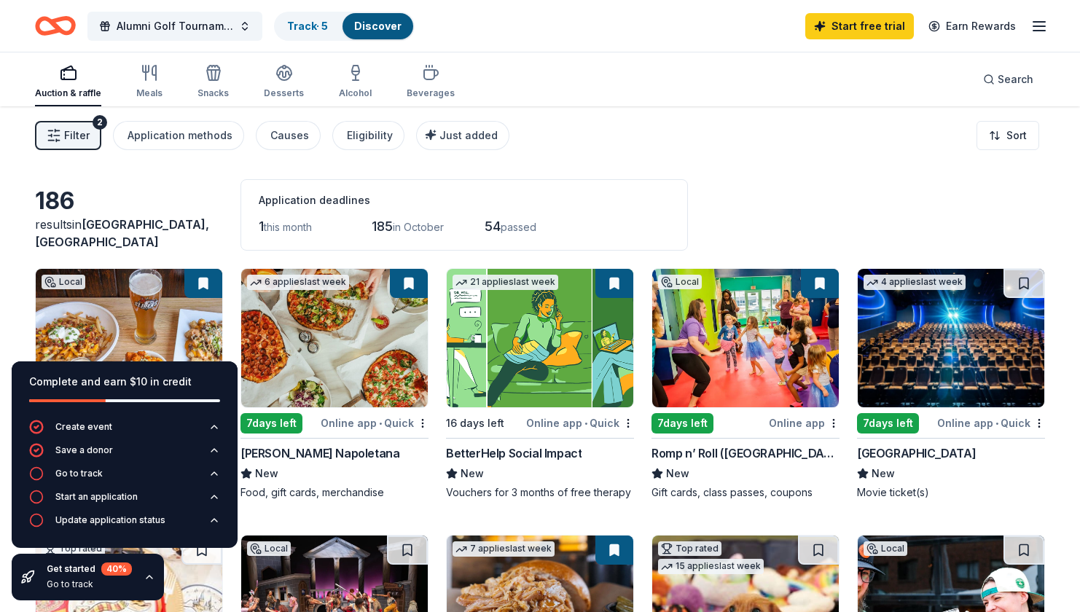
click at [379, 434] on div "6 applies last week 7 days left Online app • Quick Frank Pepe Pizzeria Napoleta…" at bounding box center [335, 384] width 188 height 232
click at [648, 181] on div "Application deadlines 1 this month 185 in October 54 passed" at bounding box center [465, 214] width 448 height 71
click at [99, 472] on div "Go to track" at bounding box center [78, 474] width 47 height 12
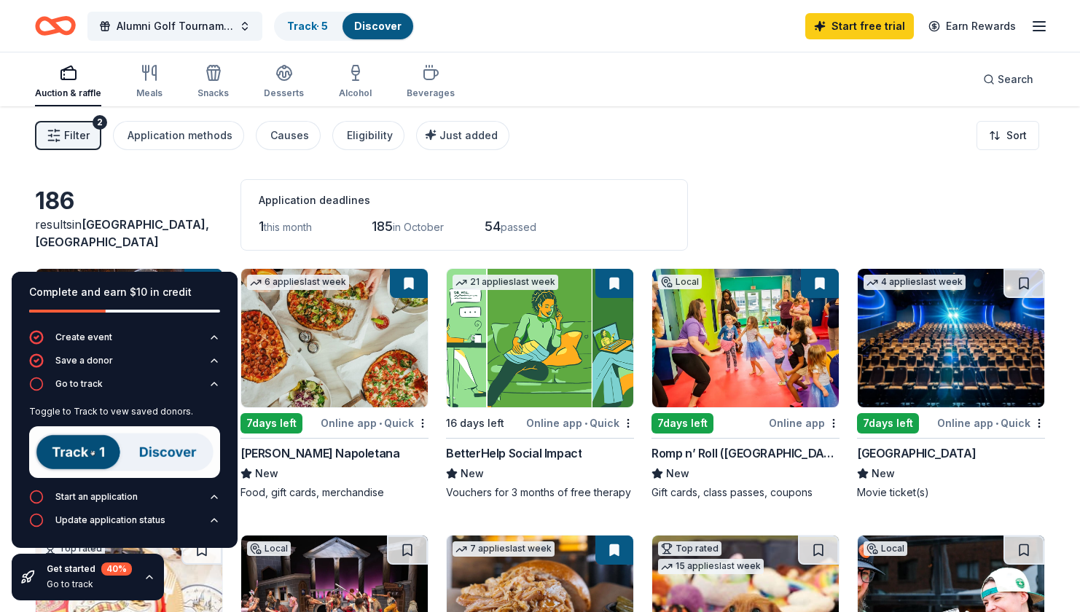
click at [184, 451] on img at bounding box center [124, 452] width 191 height 52
click at [203, 207] on div "186" at bounding box center [129, 201] width 188 height 29
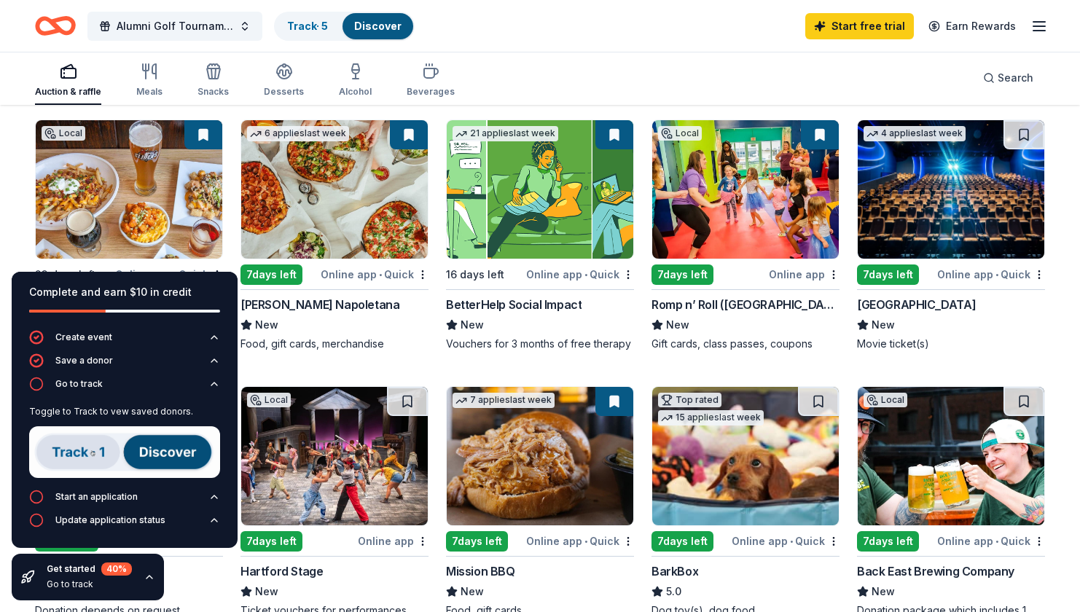
scroll to position [151, 0]
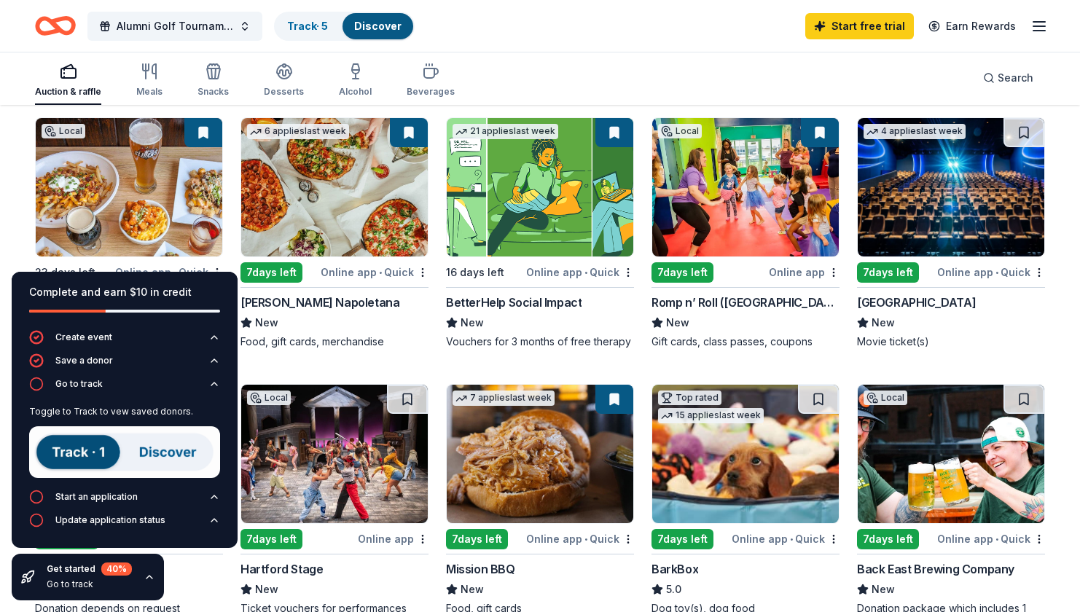
click at [170, 441] on img at bounding box center [124, 452] width 191 height 52
click at [120, 493] on div "Start an application" at bounding box center [96, 497] width 82 height 12
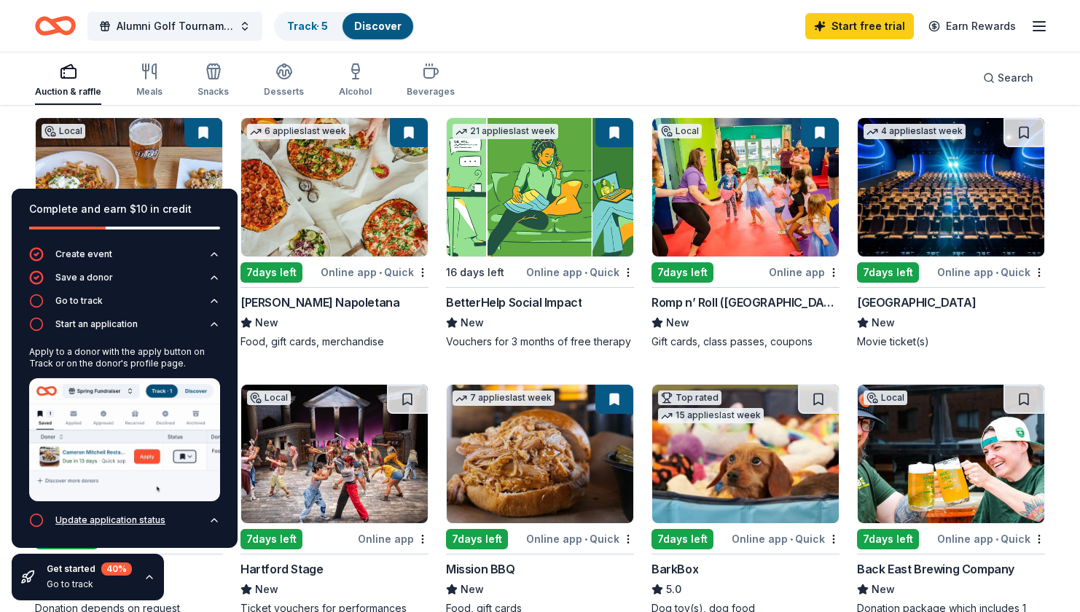
click at [112, 521] on div "Update application status" at bounding box center [110, 521] width 110 height 12
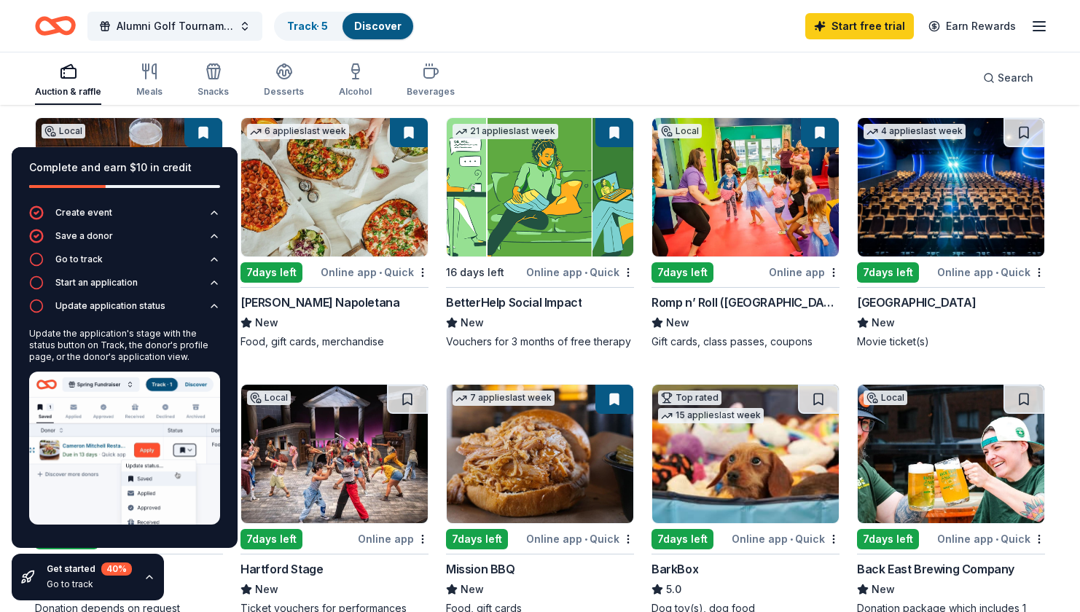
click at [147, 578] on icon "button" at bounding box center [150, 577] width 12 height 12
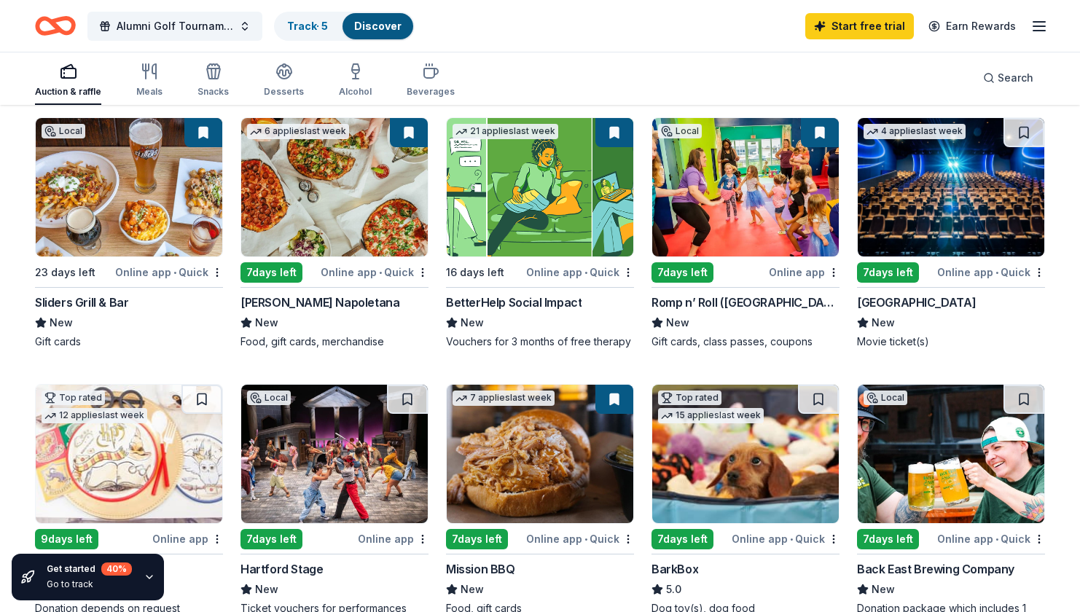
click at [74, 584] on div "Go to track" at bounding box center [89, 585] width 85 height 12
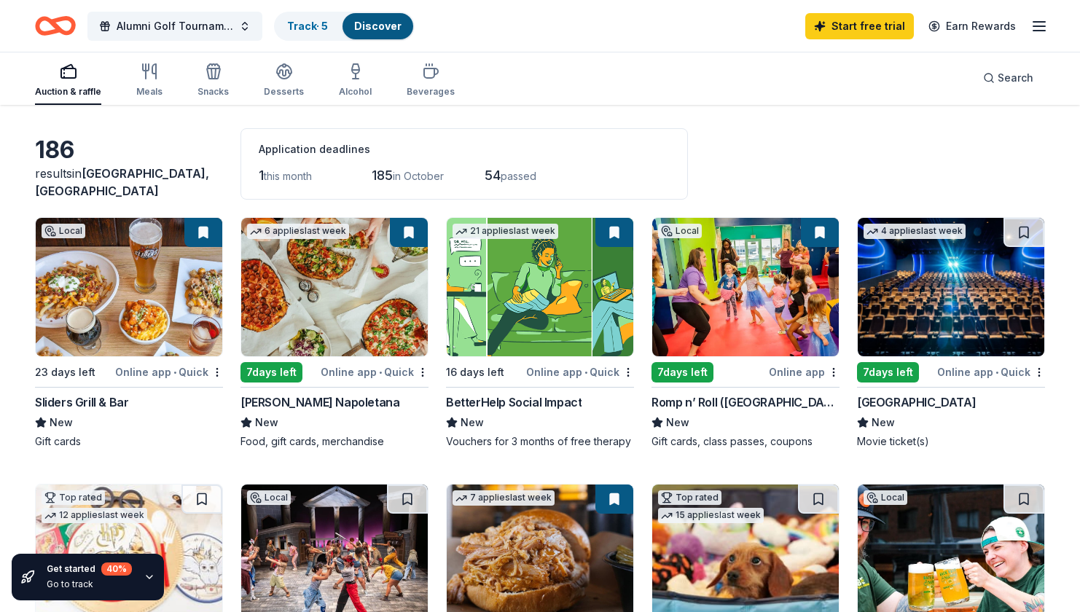
scroll to position [0, 0]
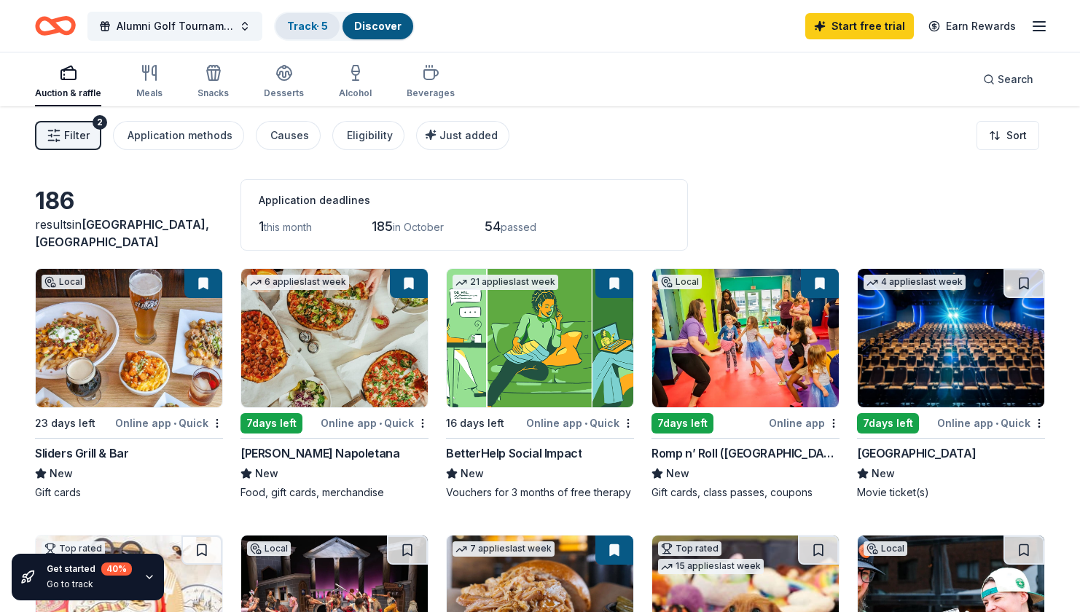
click at [307, 21] on link "Track · 5" at bounding box center [307, 26] width 41 height 12
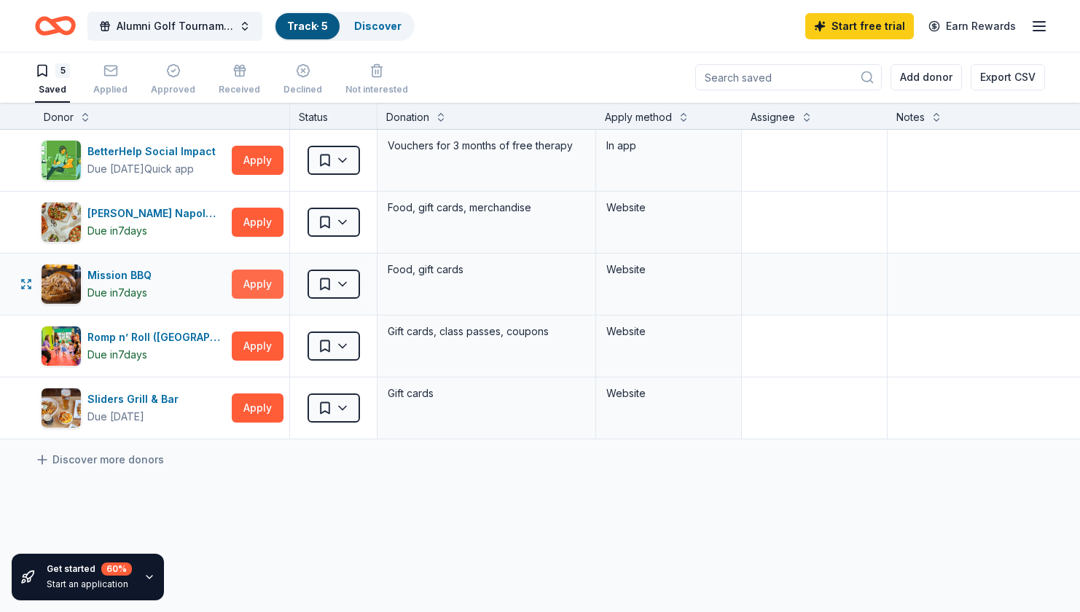
click at [270, 289] on button "Apply" at bounding box center [258, 284] width 52 height 29
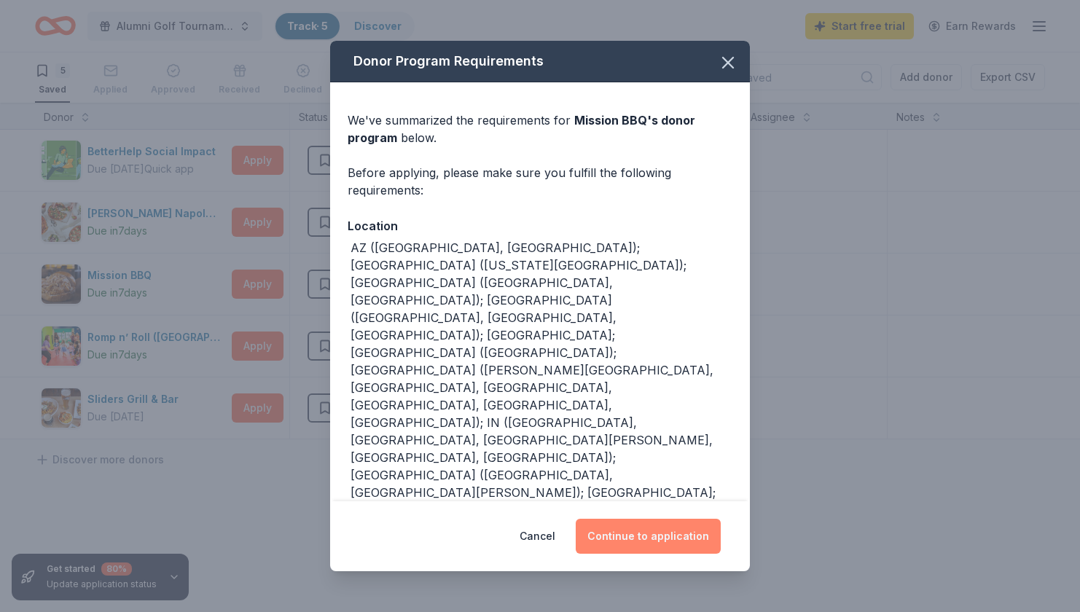
click at [623, 531] on button "Continue to application" at bounding box center [648, 536] width 145 height 35
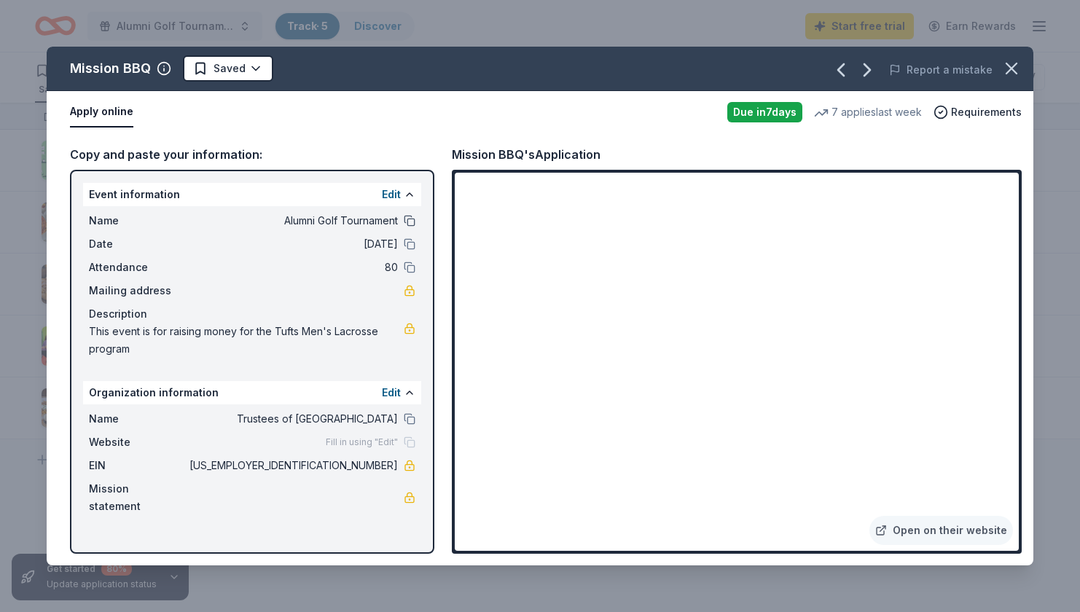
click at [406, 223] on button at bounding box center [410, 221] width 12 height 12
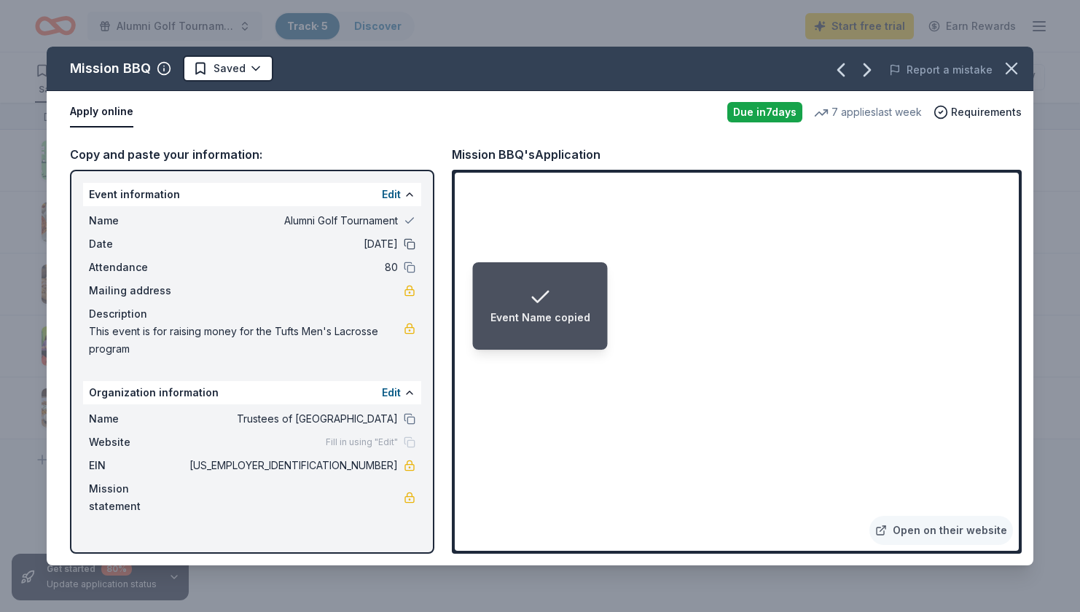
click at [412, 245] on button at bounding box center [410, 244] width 12 height 12
click at [410, 265] on button at bounding box center [410, 268] width 12 height 12
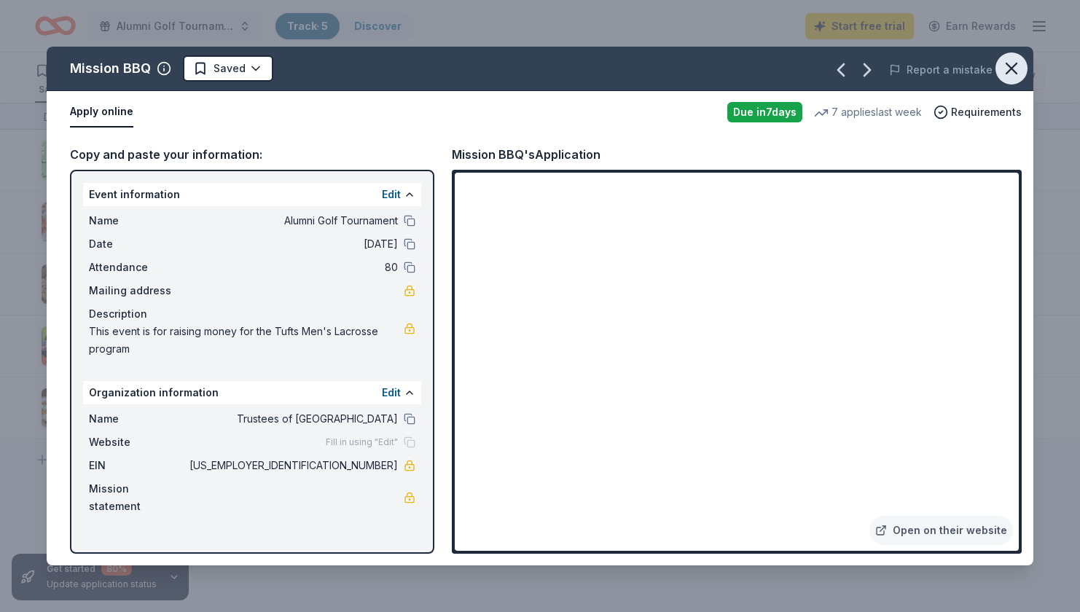
click at [1009, 67] on icon "button" at bounding box center [1011, 68] width 20 height 20
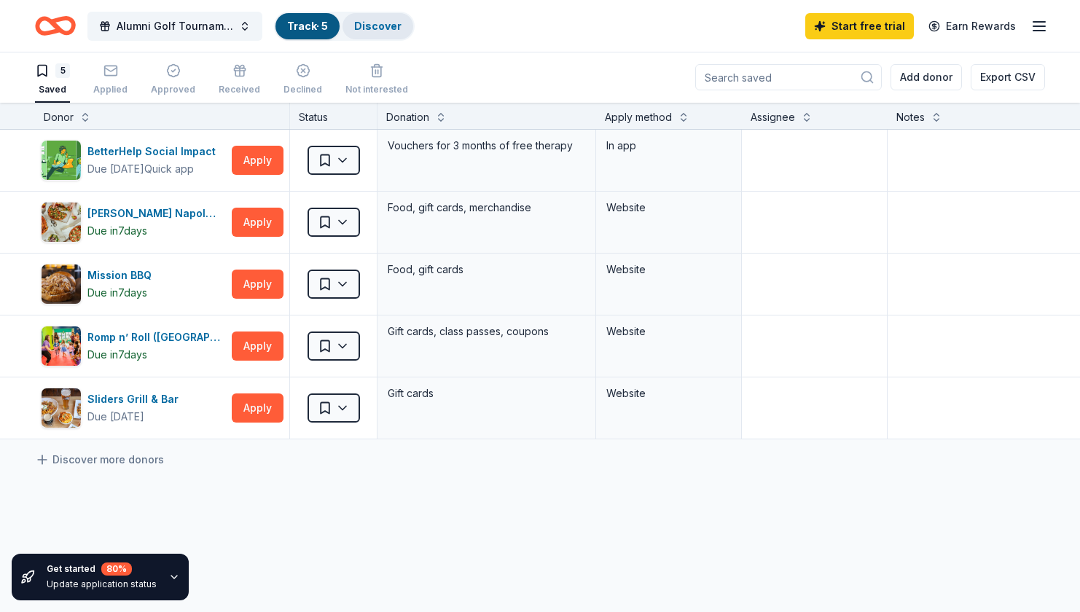
click at [365, 17] on div "Discover" at bounding box center [378, 26] width 71 height 26
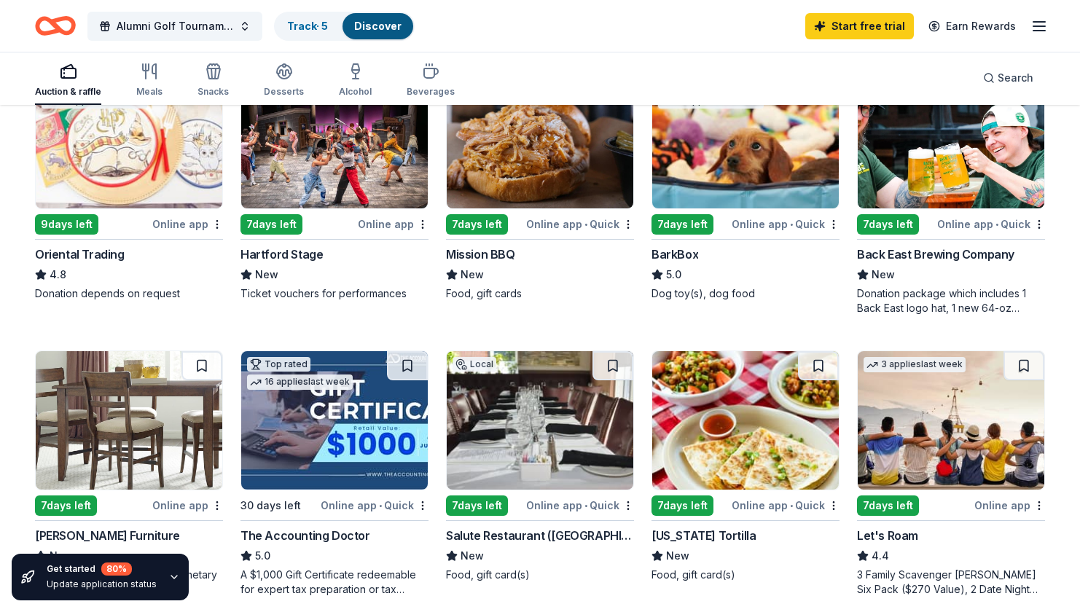
scroll to position [469, 0]
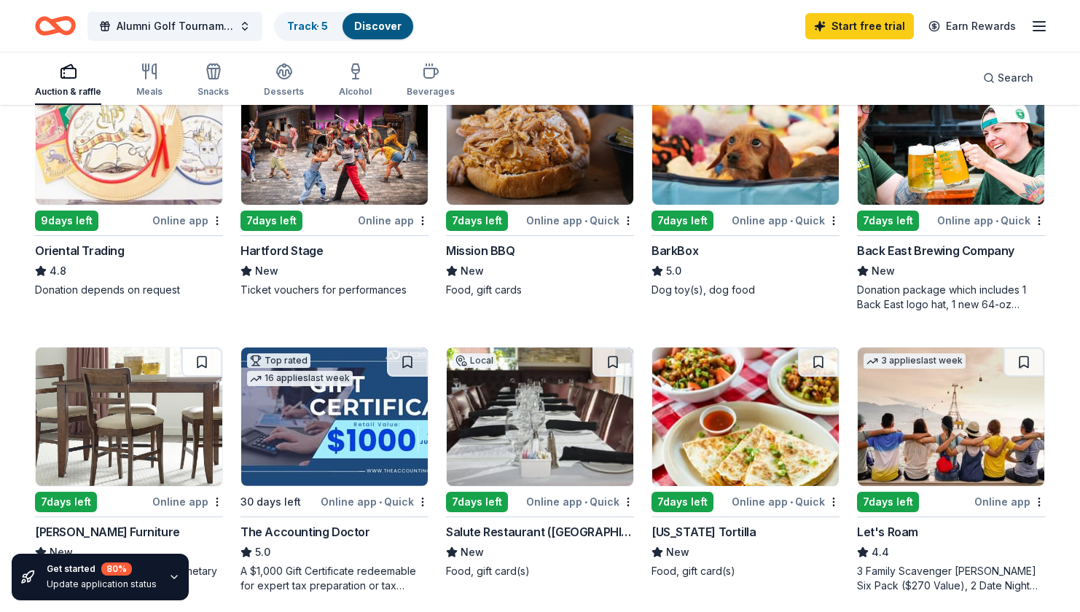
click at [975, 251] on div "Back East Brewing Company" at bounding box center [935, 250] width 157 height 17
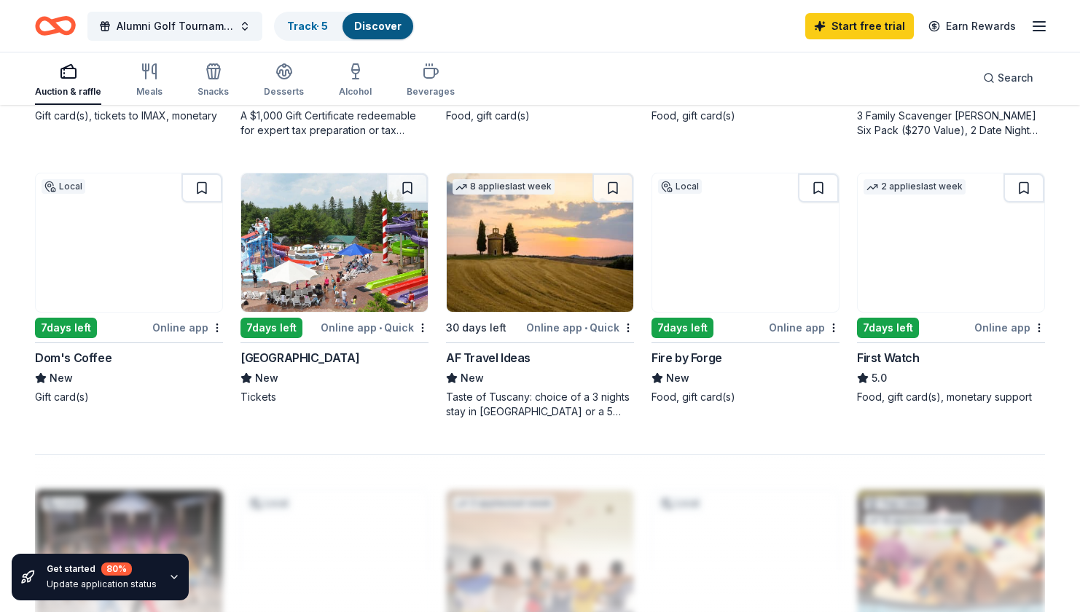
scroll to position [929, 0]
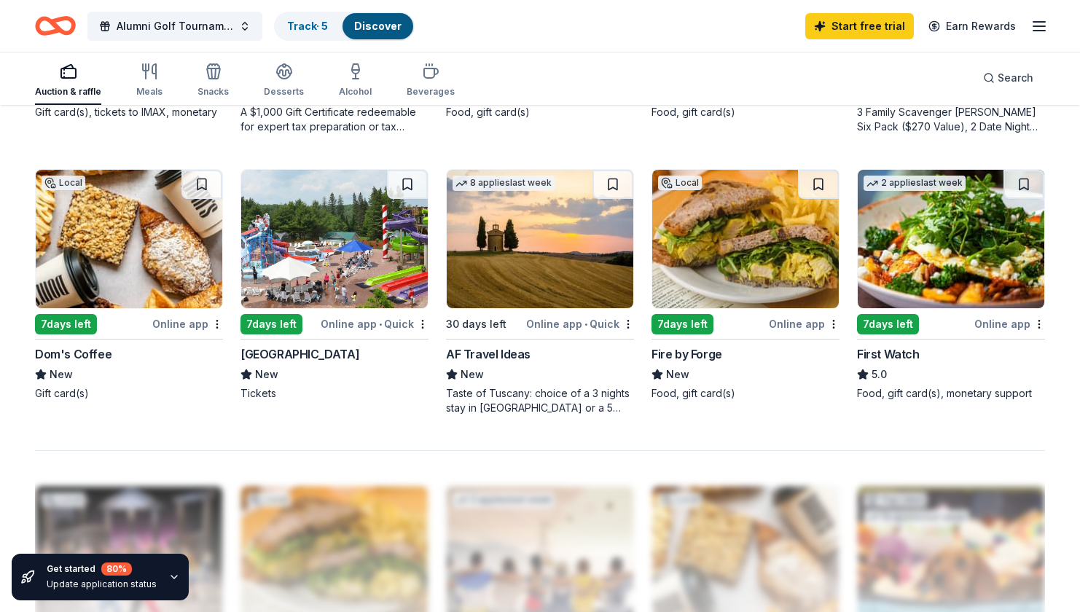
click at [891, 356] on div "First Watch" at bounding box center [888, 353] width 63 height 17
click at [296, 358] on div "[GEOGRAPHIC_DATA]" at bounding box center [300, 353] width 119 height 17
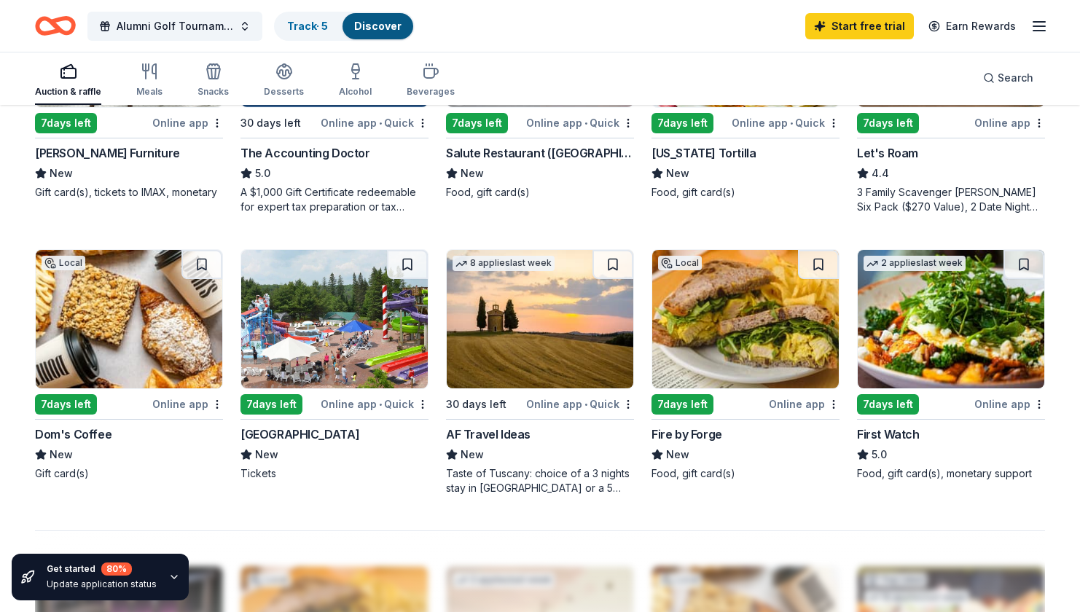
scroll to position [836, 0]
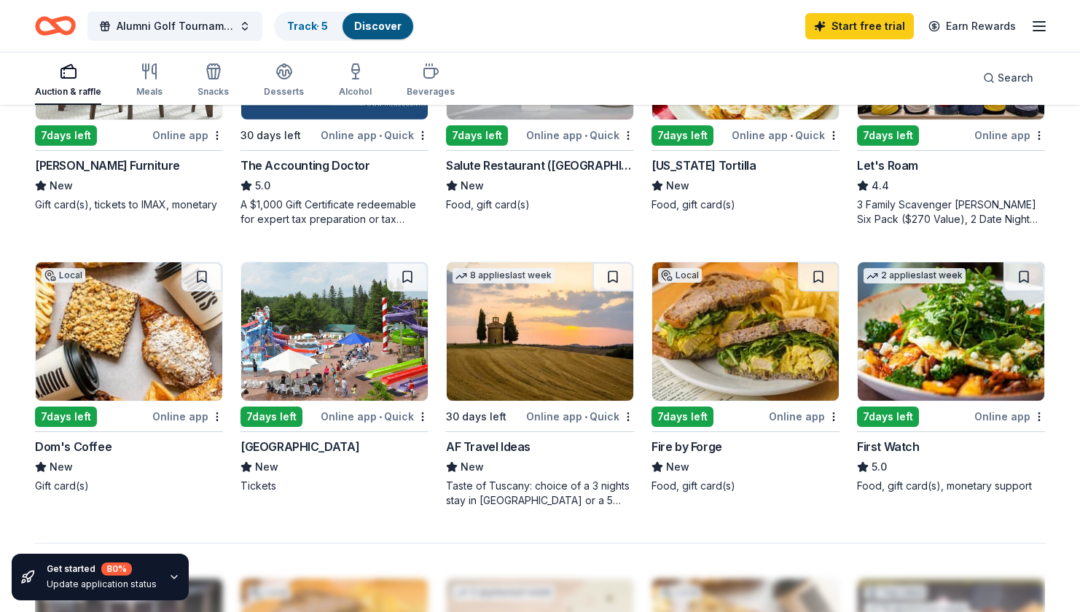
click at [573, 359] on img at bounding box center [540, 331] width 187 height 138
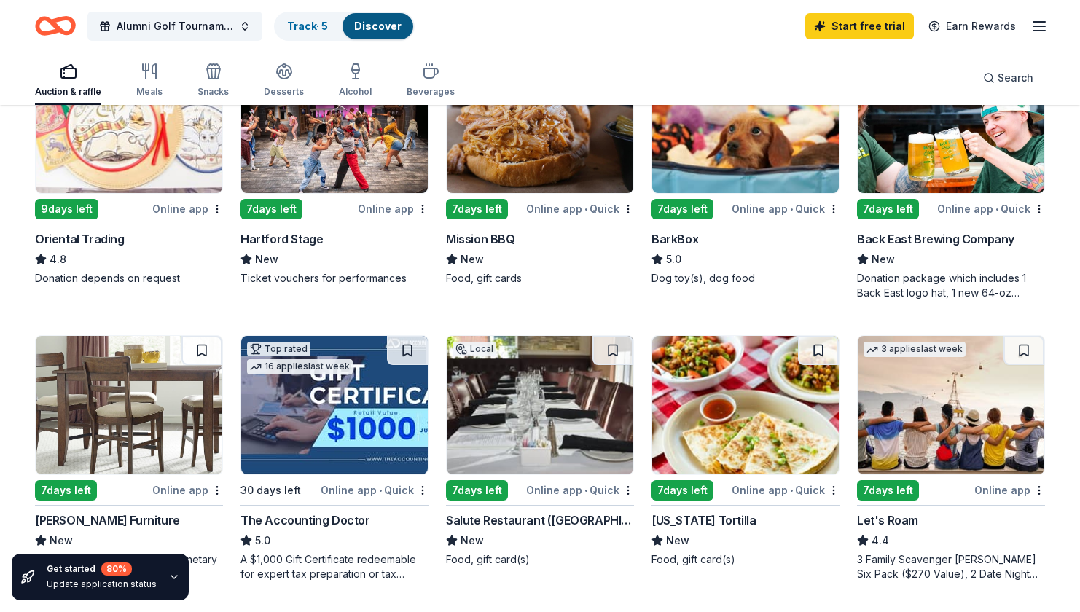
scroll to position [476, 0]
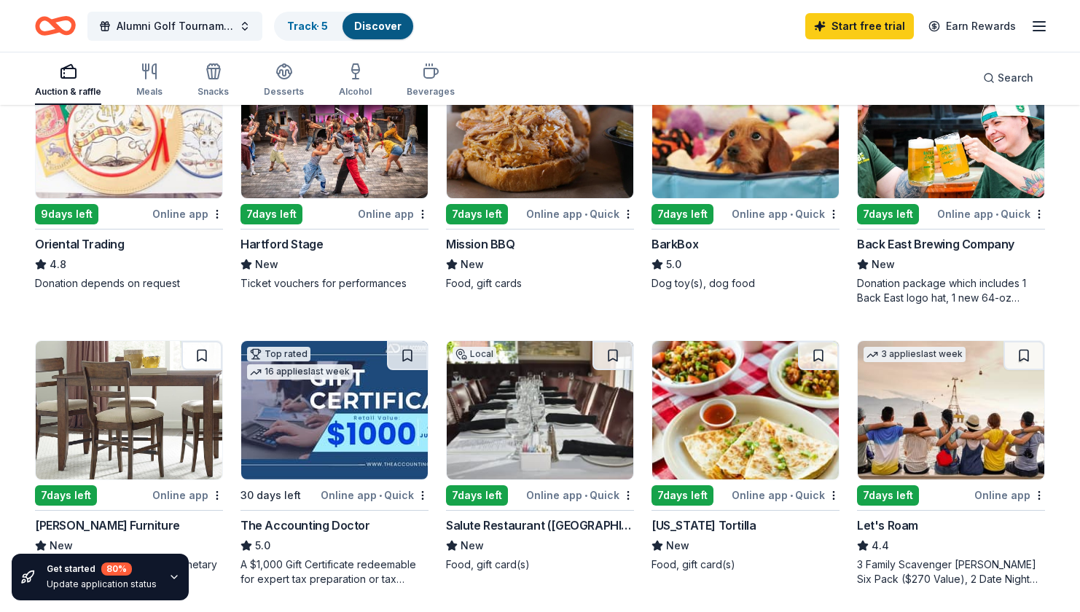
click at [157, 413] on img at bounding box center [129, 410] width 187 height 138
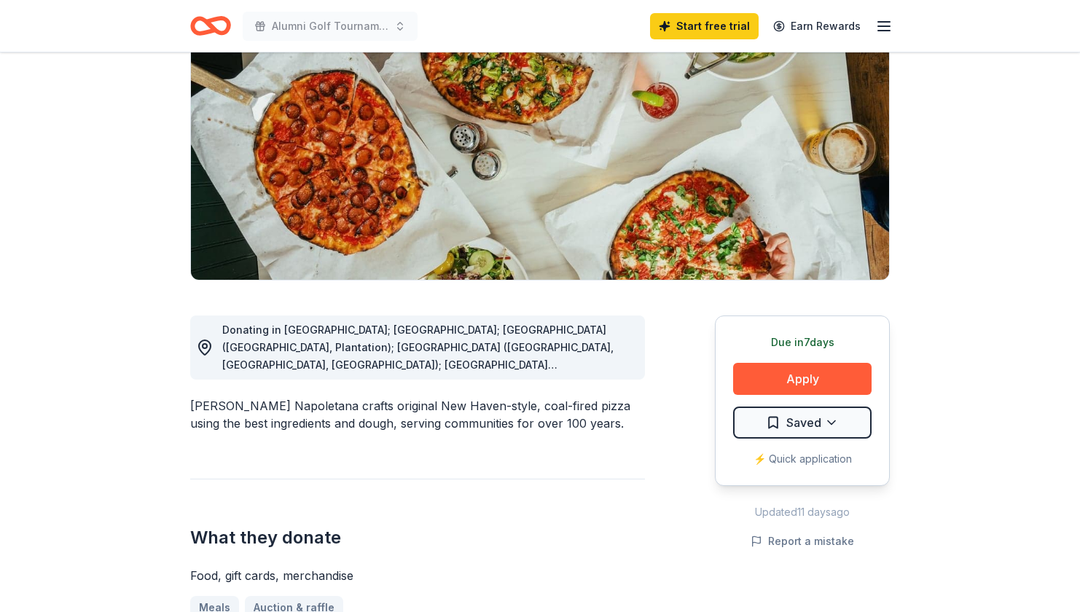
scroll to position [174, 0]
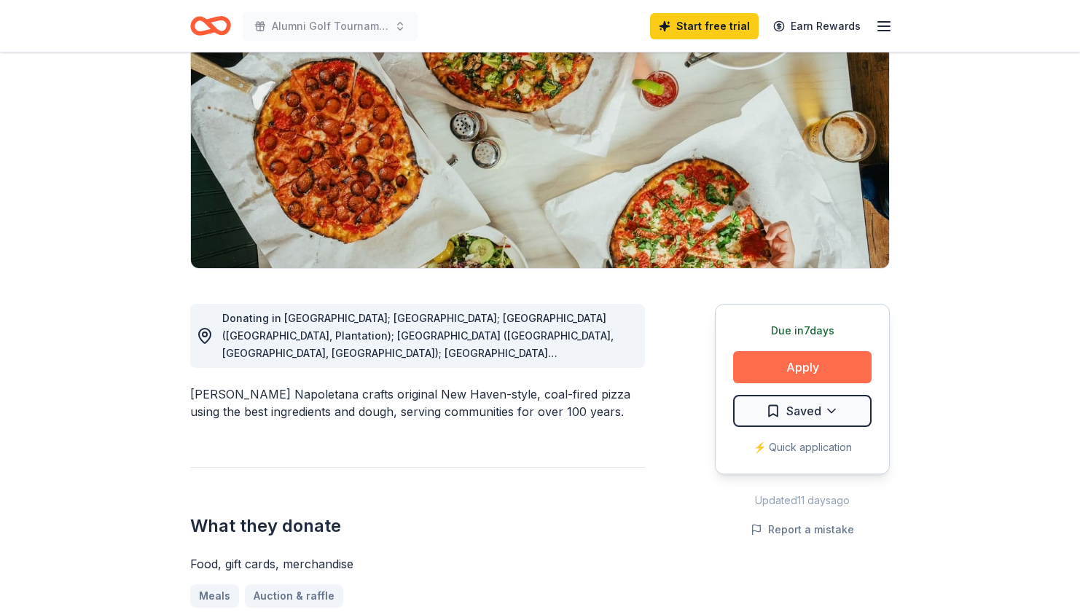
click at [800, 373] on button "Apply" at bounding box center [802, 367] width 138 height 32
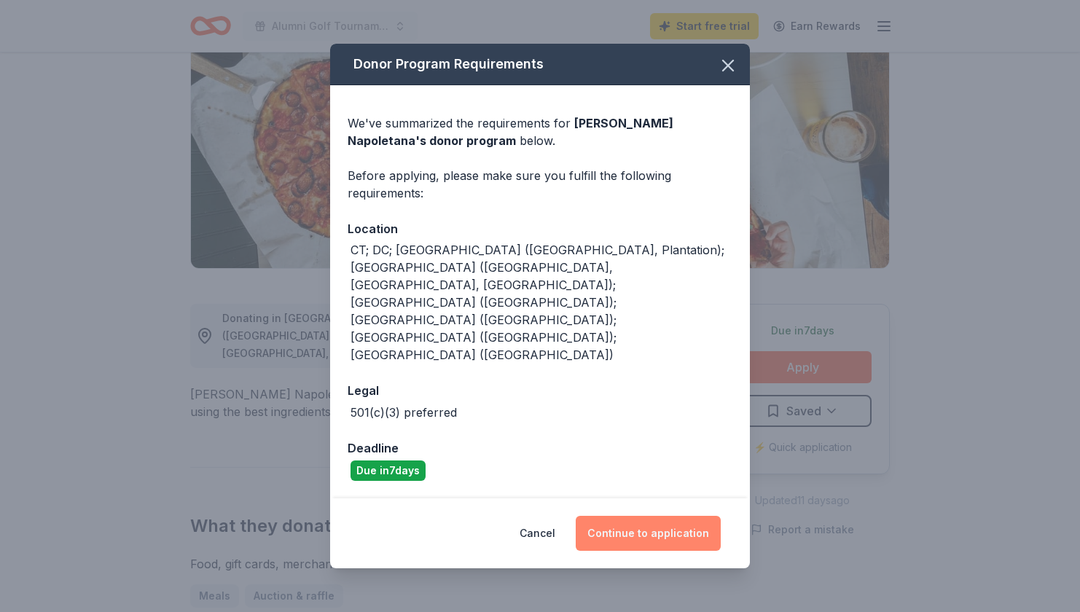
click at [652, 516] on button "Continue to application" at bounding box center [648, 533] width 145 height 35
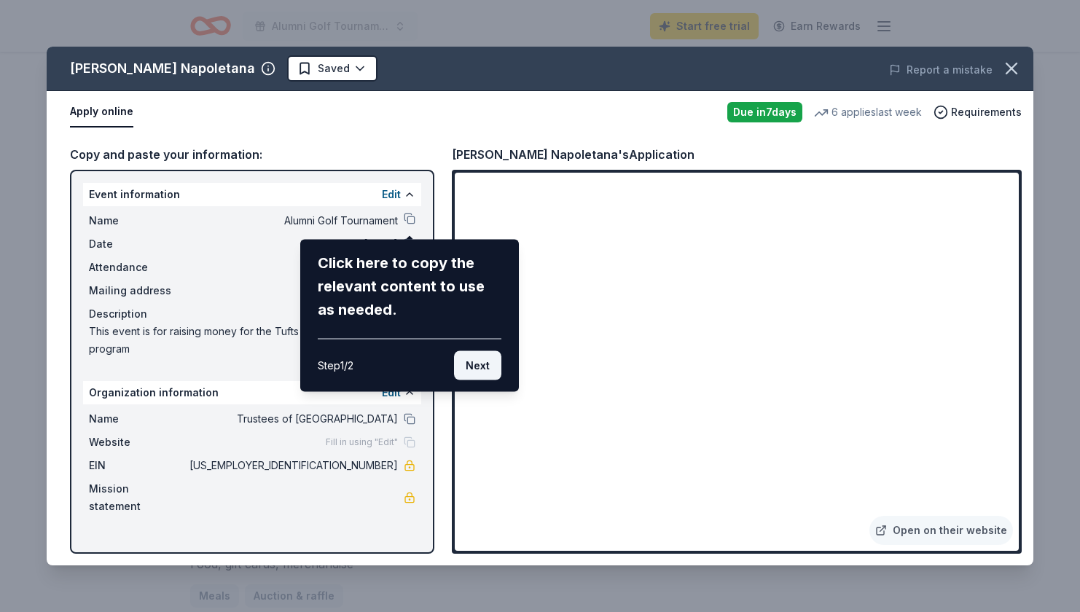
click at [480, 367] on button "Next" at bounding box center [477, 365] width 47 height 29
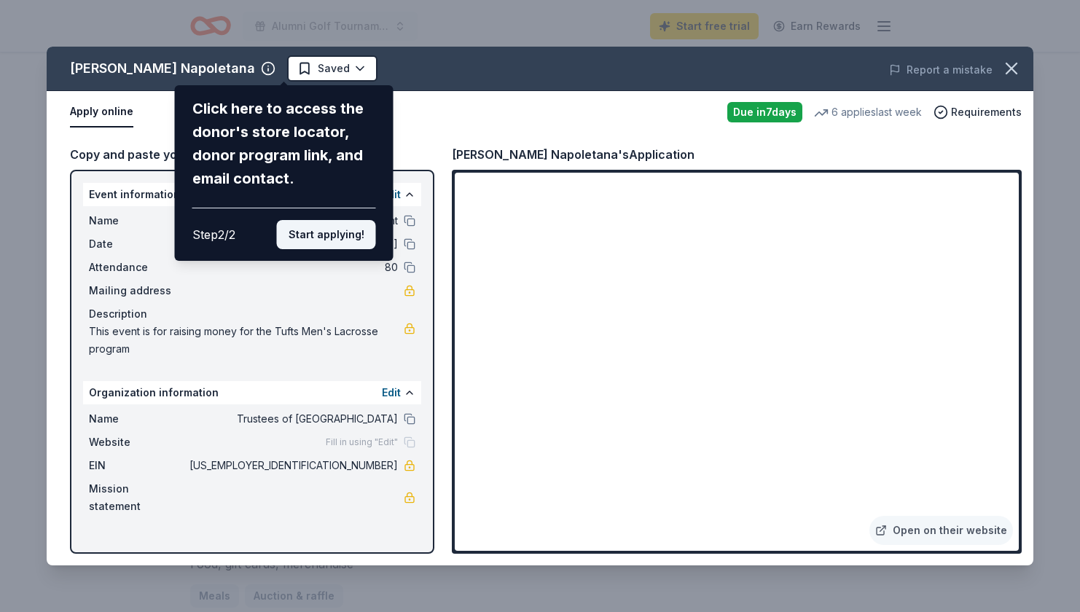
click at [348, 237] on button "Start applying!" at bounding box center [326, 234] width 99 height 29
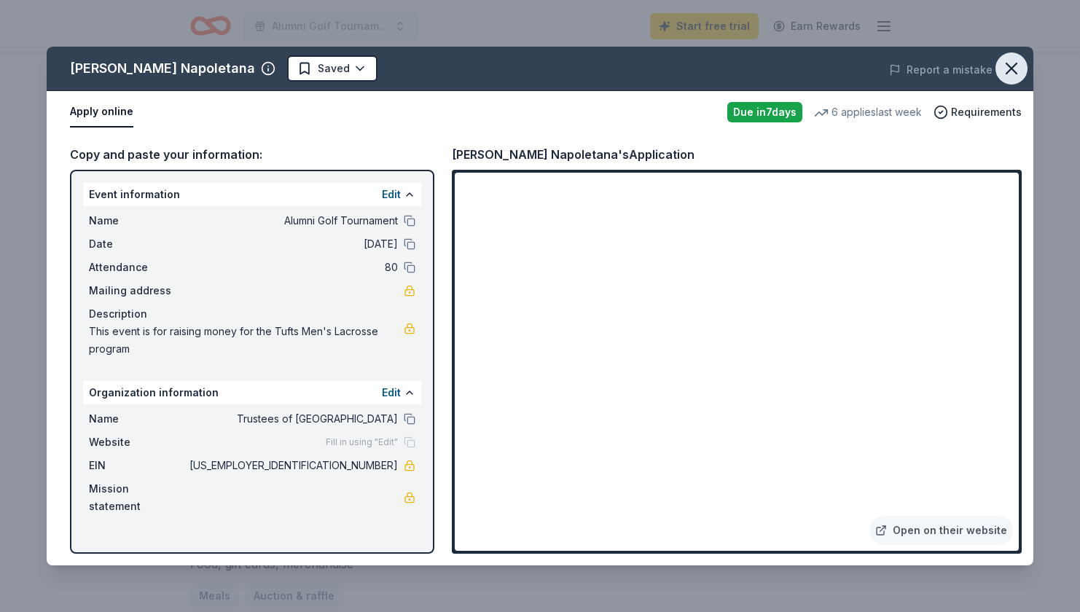
click at [1015, 66] on icon "button" at bounding box center [1012, 68] width 10 height 10
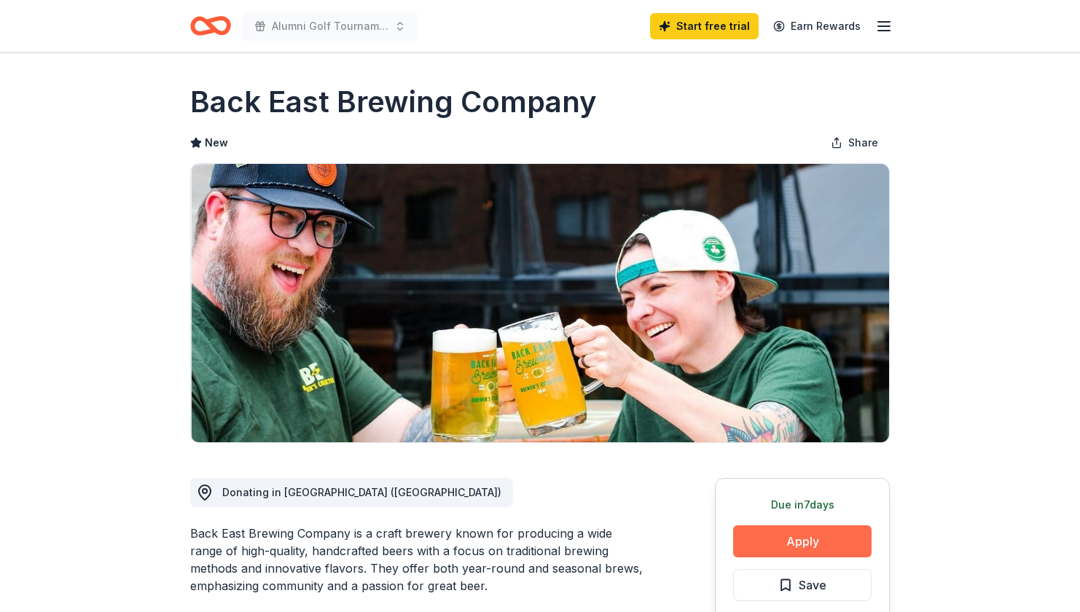
click at [804, 531] on button "Apply" at bounding box center [802, 542] width 138 height 32
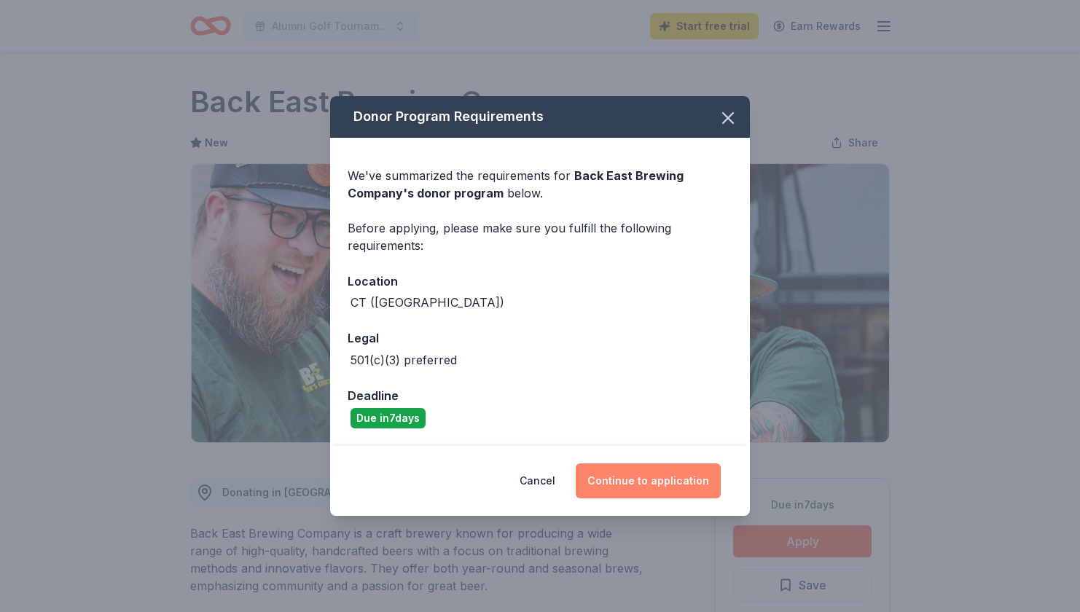
click at [650, 479] on button "Continue to application" at bounding box center [648, 481] width 145 height 35
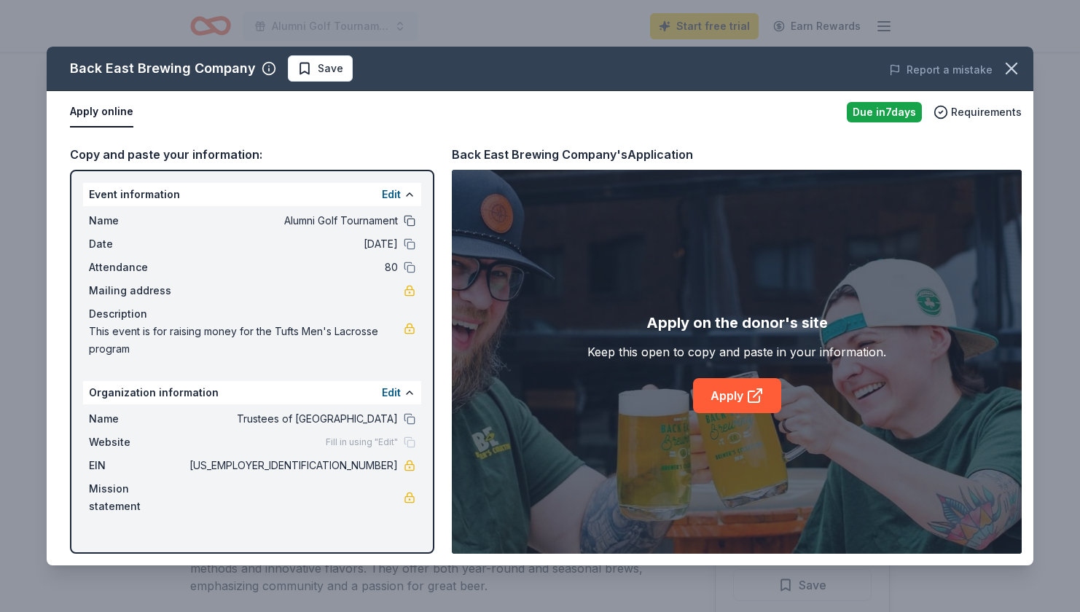
click at [410, 217] on button at bounding box center [410, 221] width 12 height 12
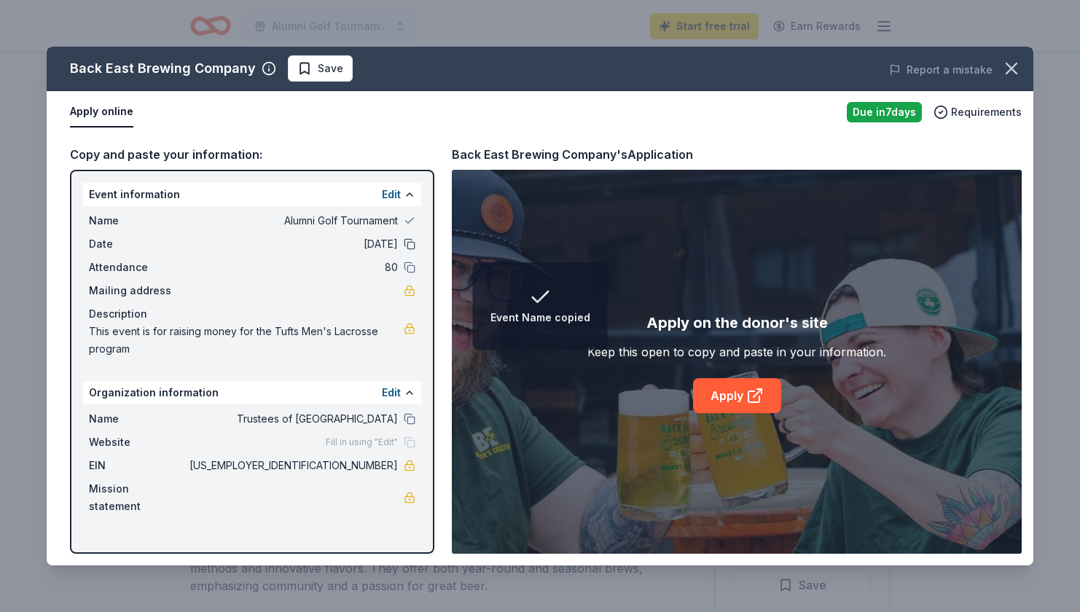
click at [410, 241] on button at bounding box center [410, 244] width 12 height 12
click at [410, 260] on div "Attendance 80" at bounding box center [252, 267] width 327 height 17
click at [743, 395] on link "Apply" at bounding box center [737, 395] width 88 height 35
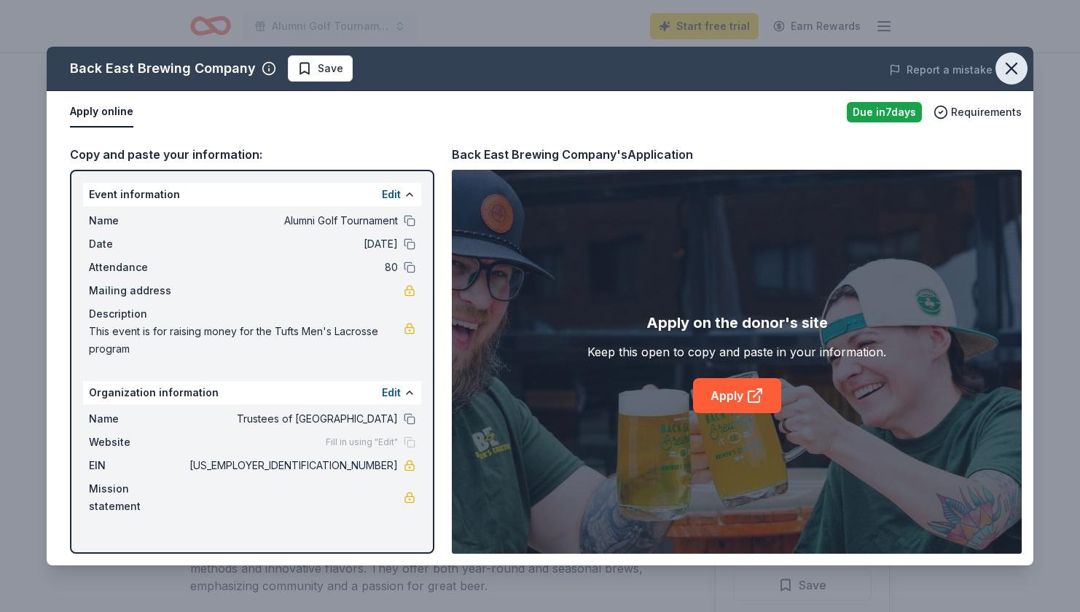
click at [1013, 63] on icon "button" at bounding box center [1011, 68] width 20 height 20
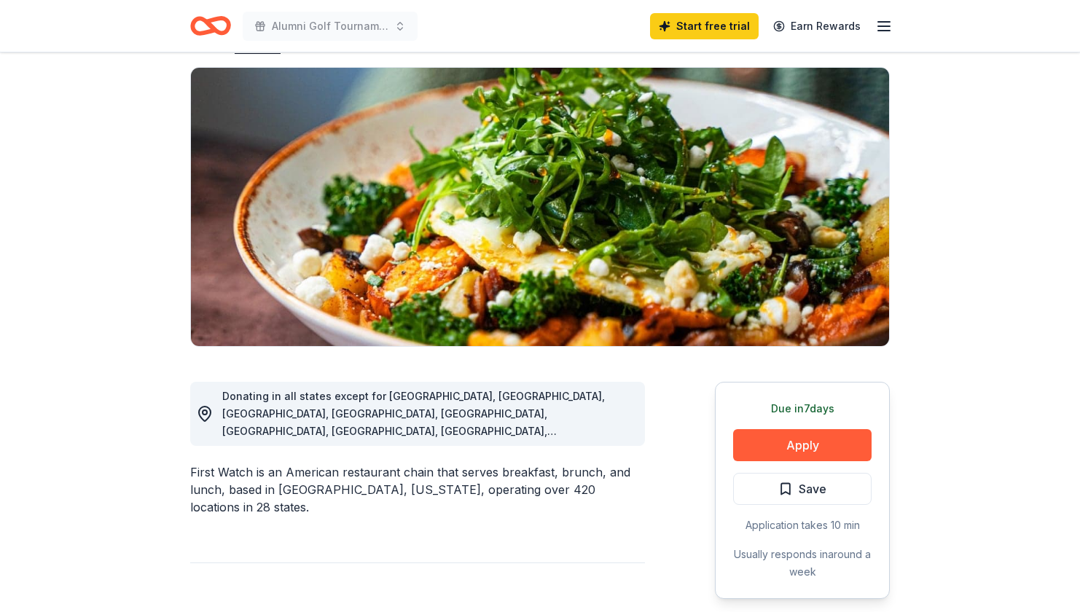
scroll to position [97, 0]
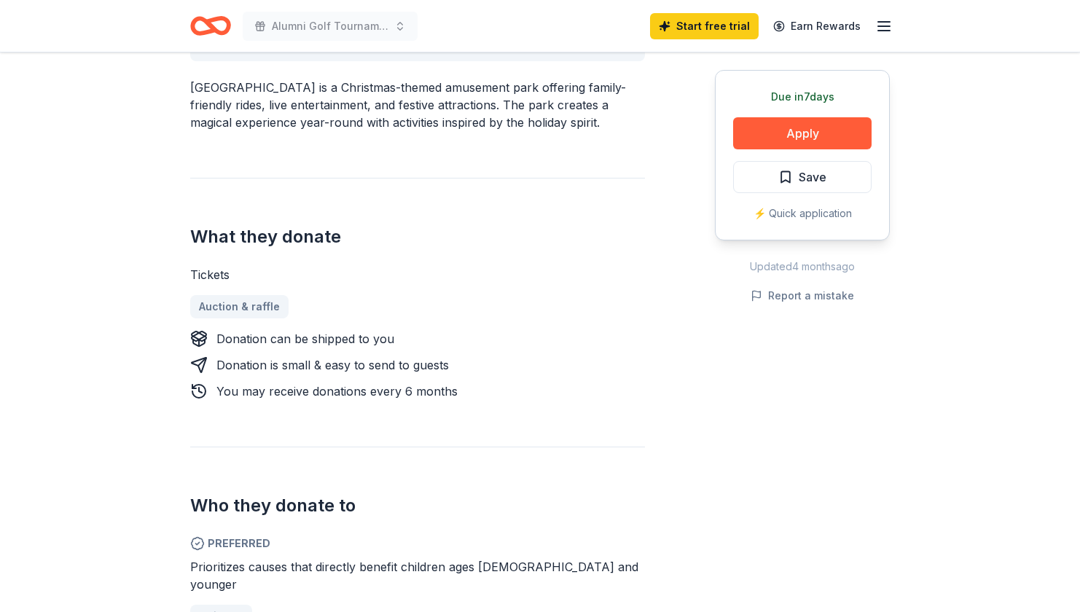
scroll to position [487, 0]
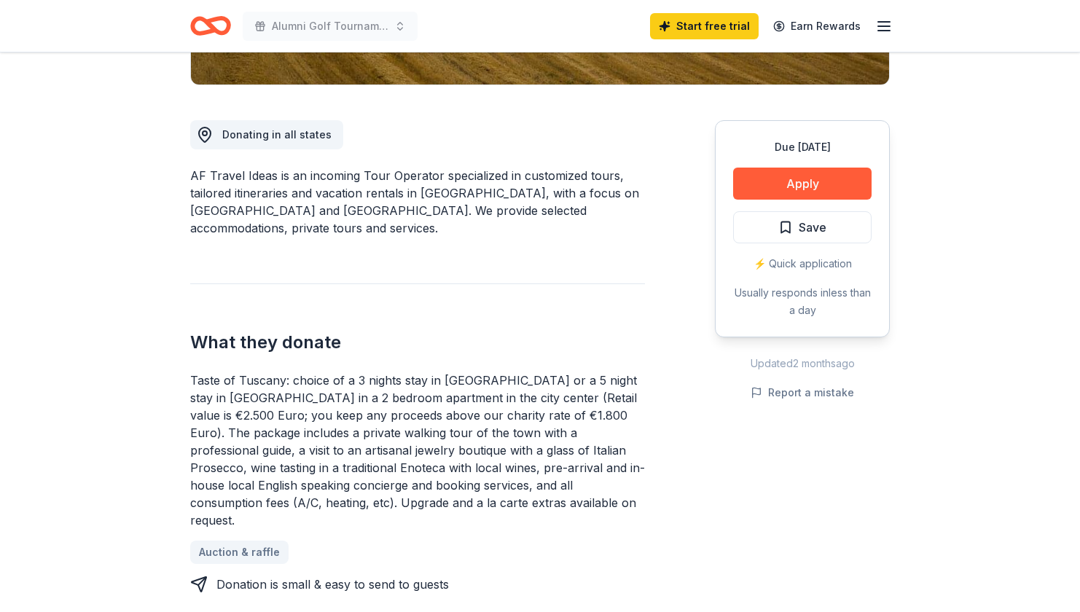
scroll to position [365, 0]
